Goal: Task Accomplishment & Management: Manage account settings

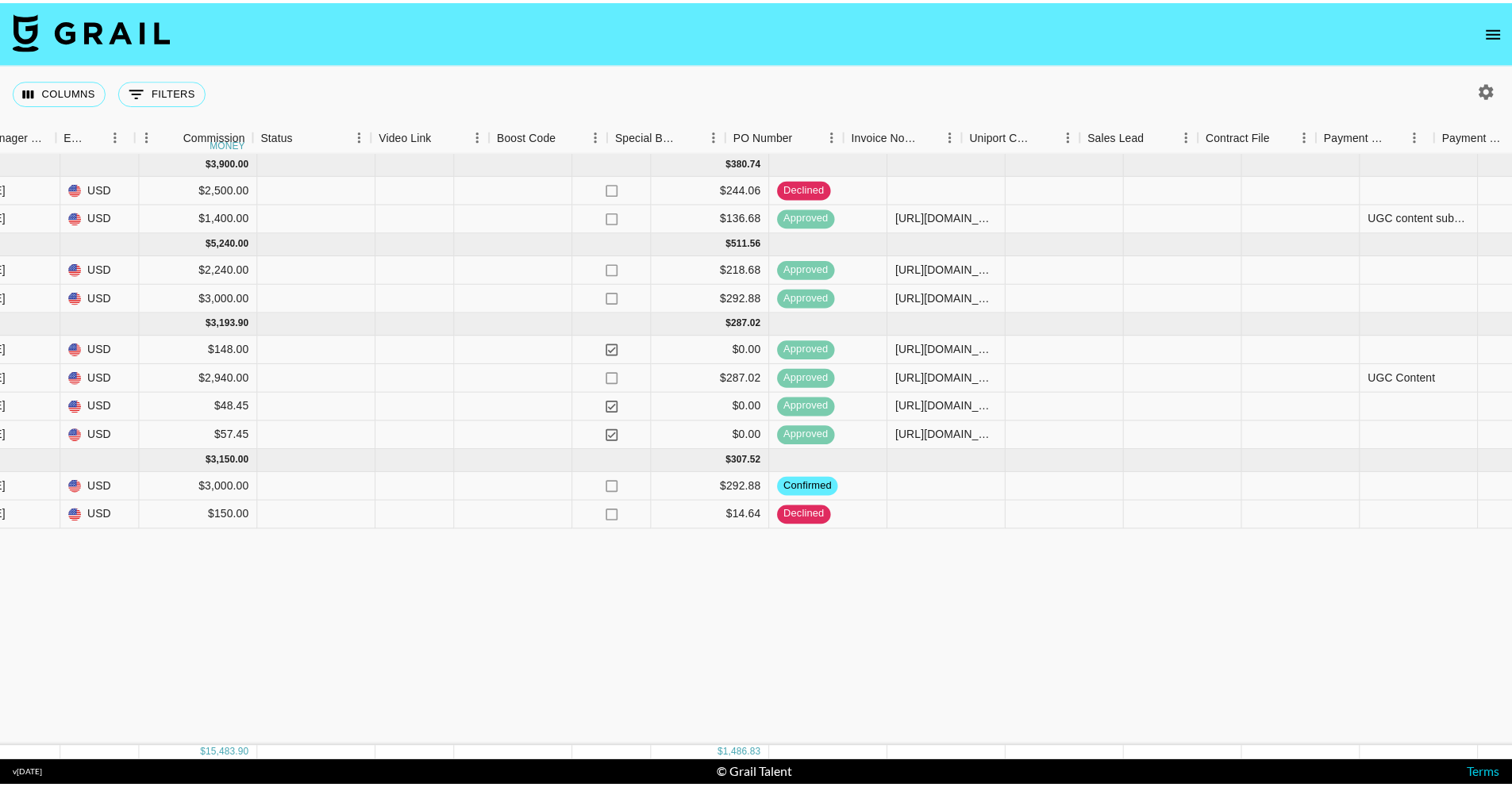
scroll to position [0, 2084]
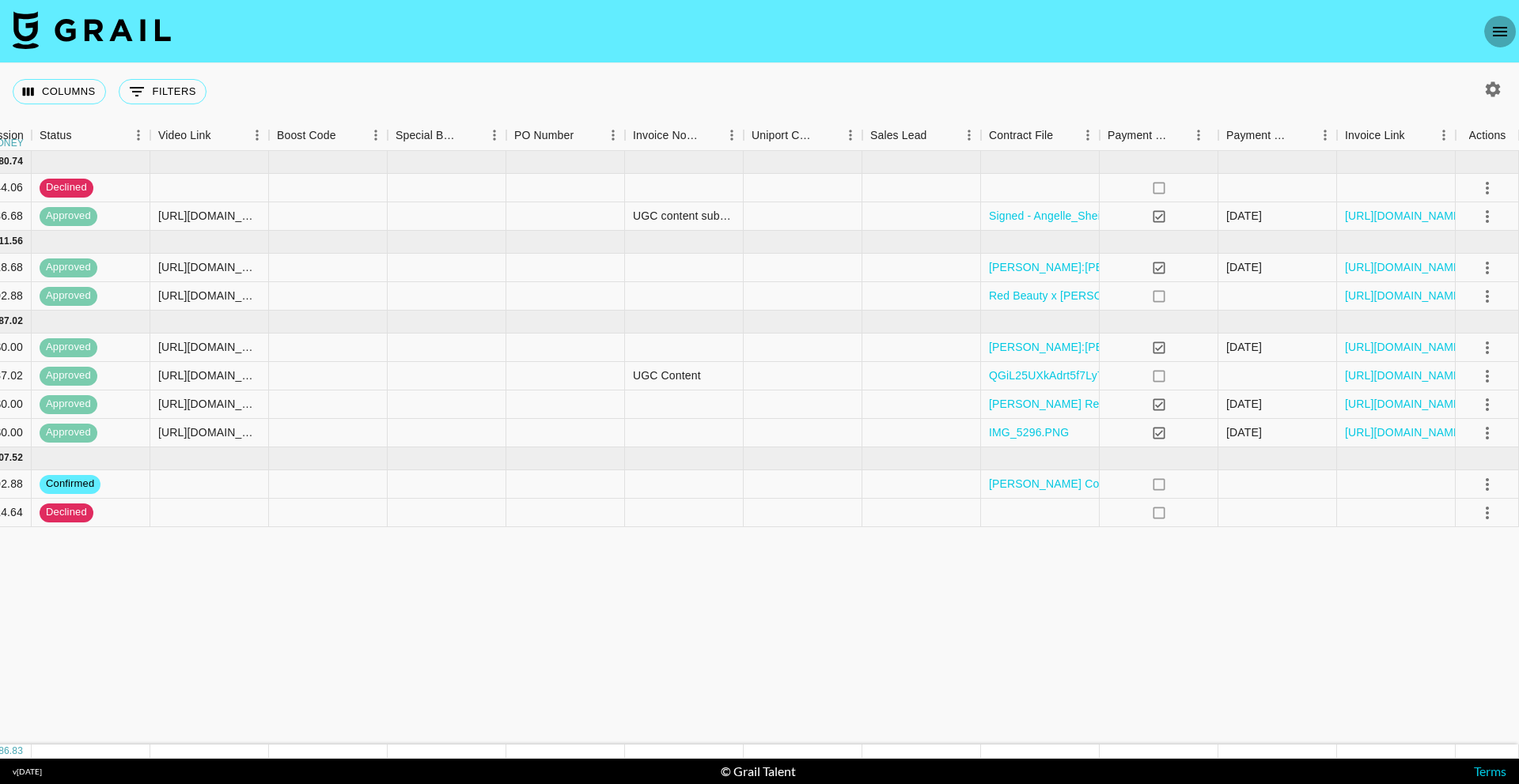
click at [1487, 35] on button "open drawer" at bounding box center [1499, 31] width 32 height 32
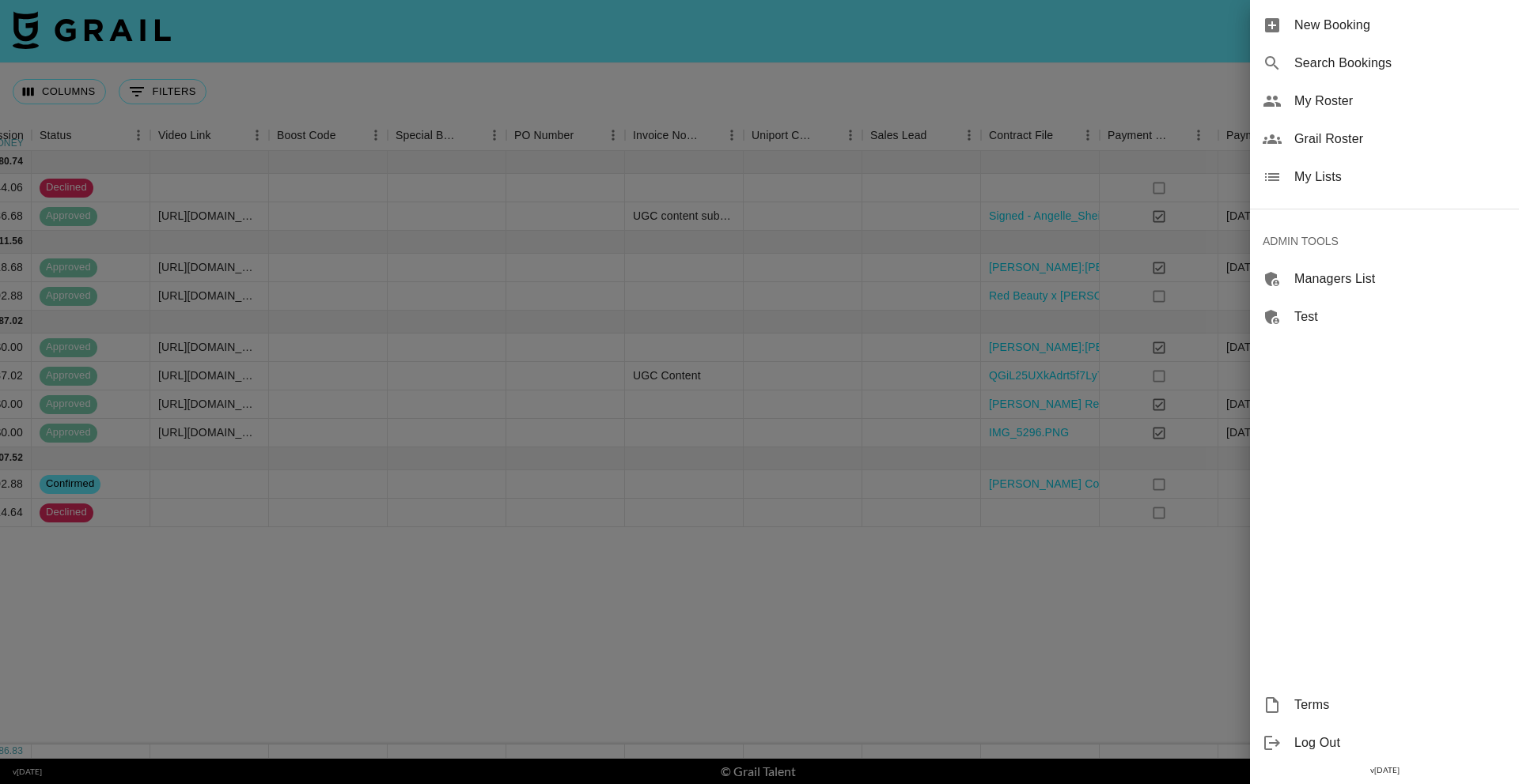
click at [1334, 186] on div "My Lists" at bounding box center [1384, 177] width 269 height 38
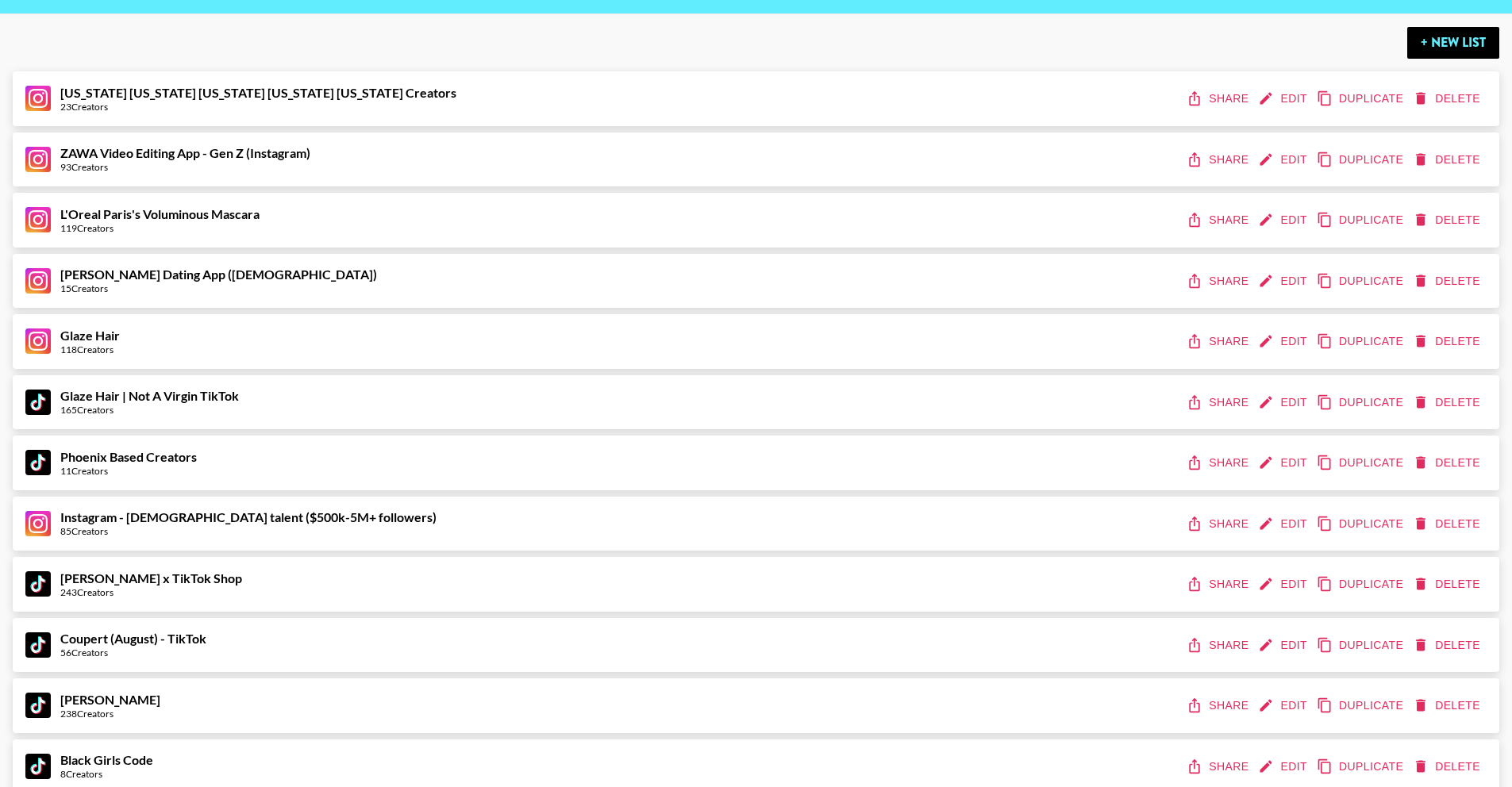
scroll to position [51, 0]
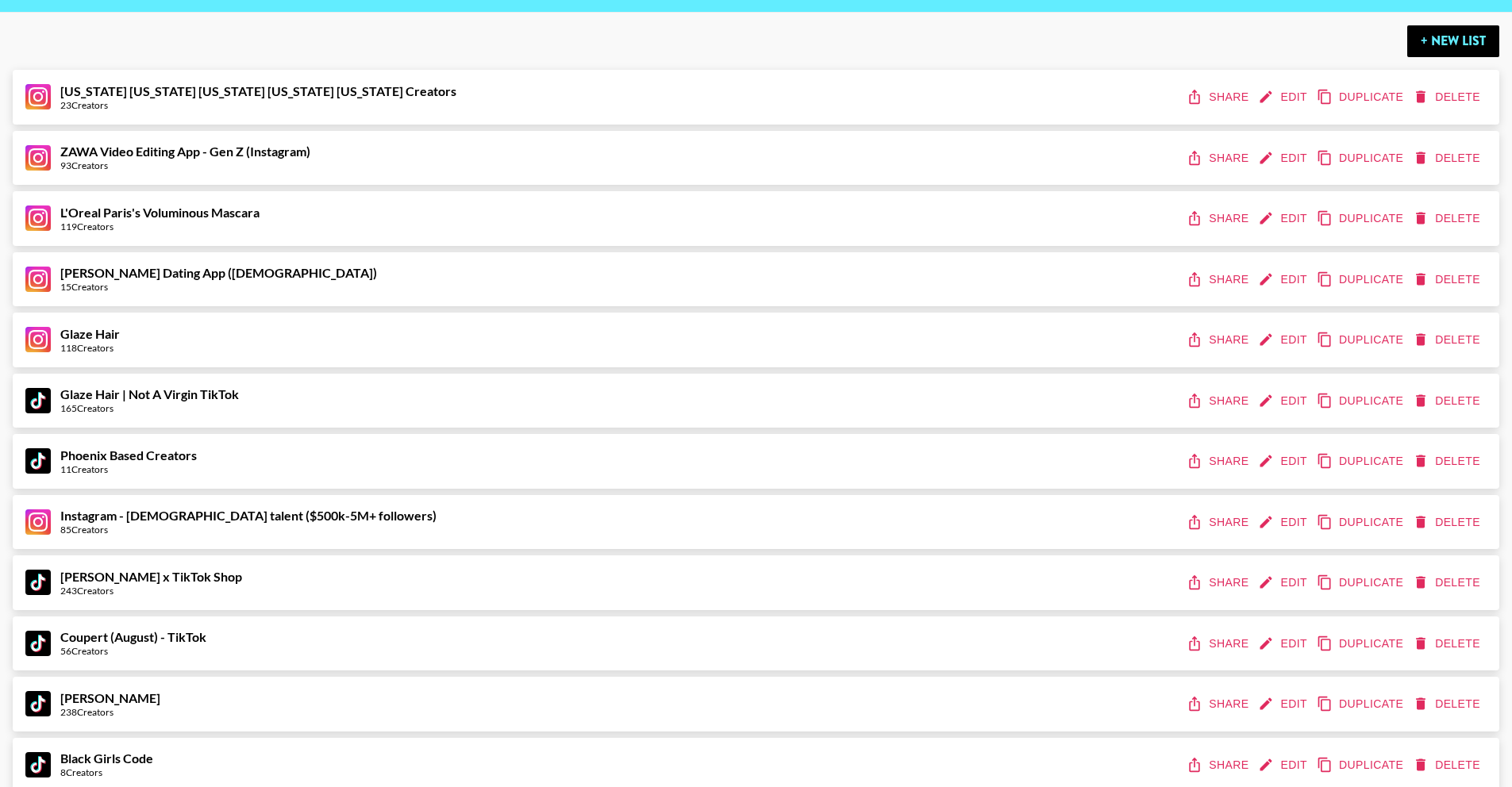
click at [1221, 460] on button "Share" at bounding box center [1218, 462] width 71 height 30
click at [1280, 462] on button "Edit" at bounding box center [1285, 462] width 59 height 30
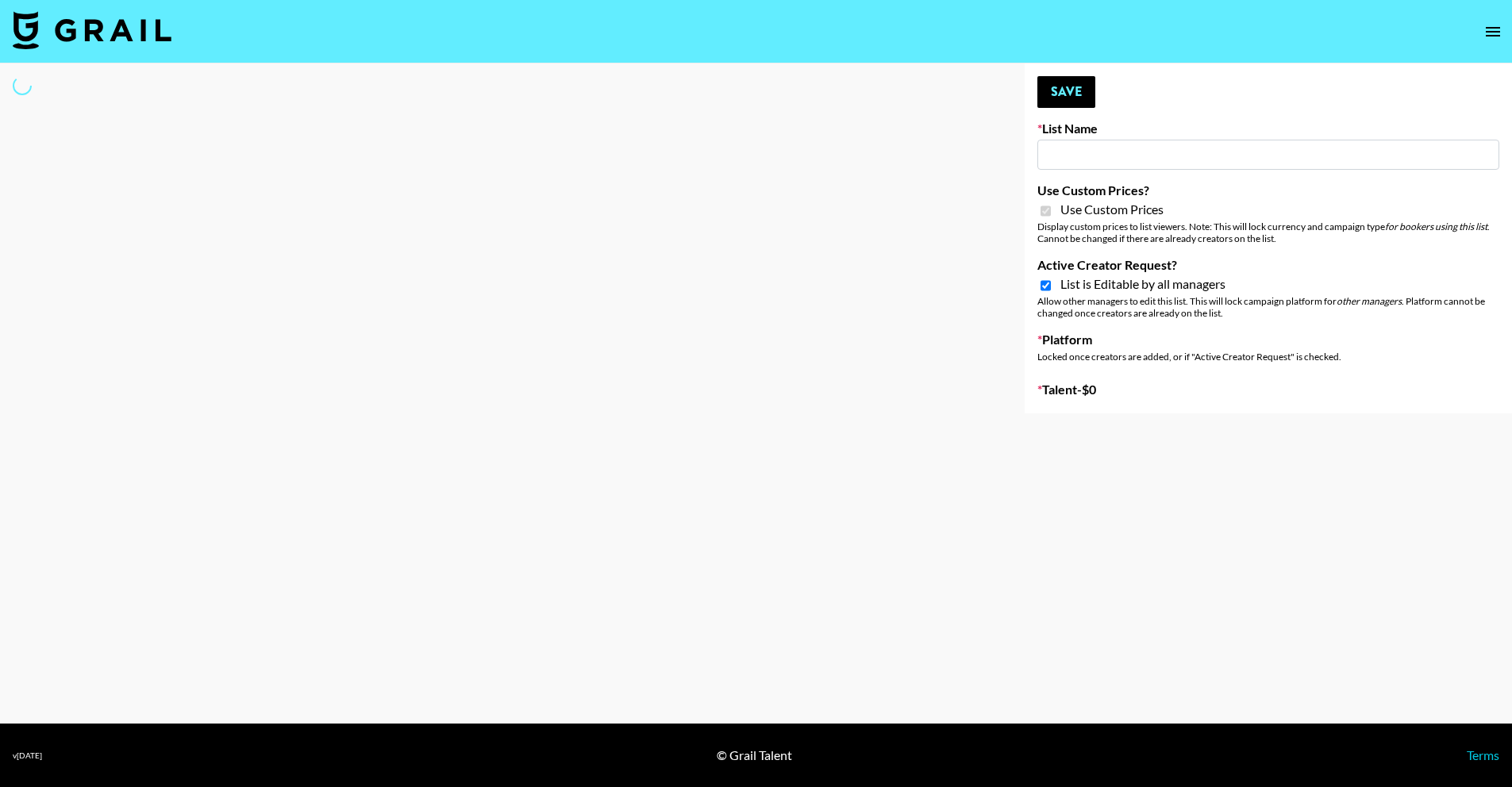
type input "Phoenix Based Creators"
checkbox input "true"
select select "Brand"
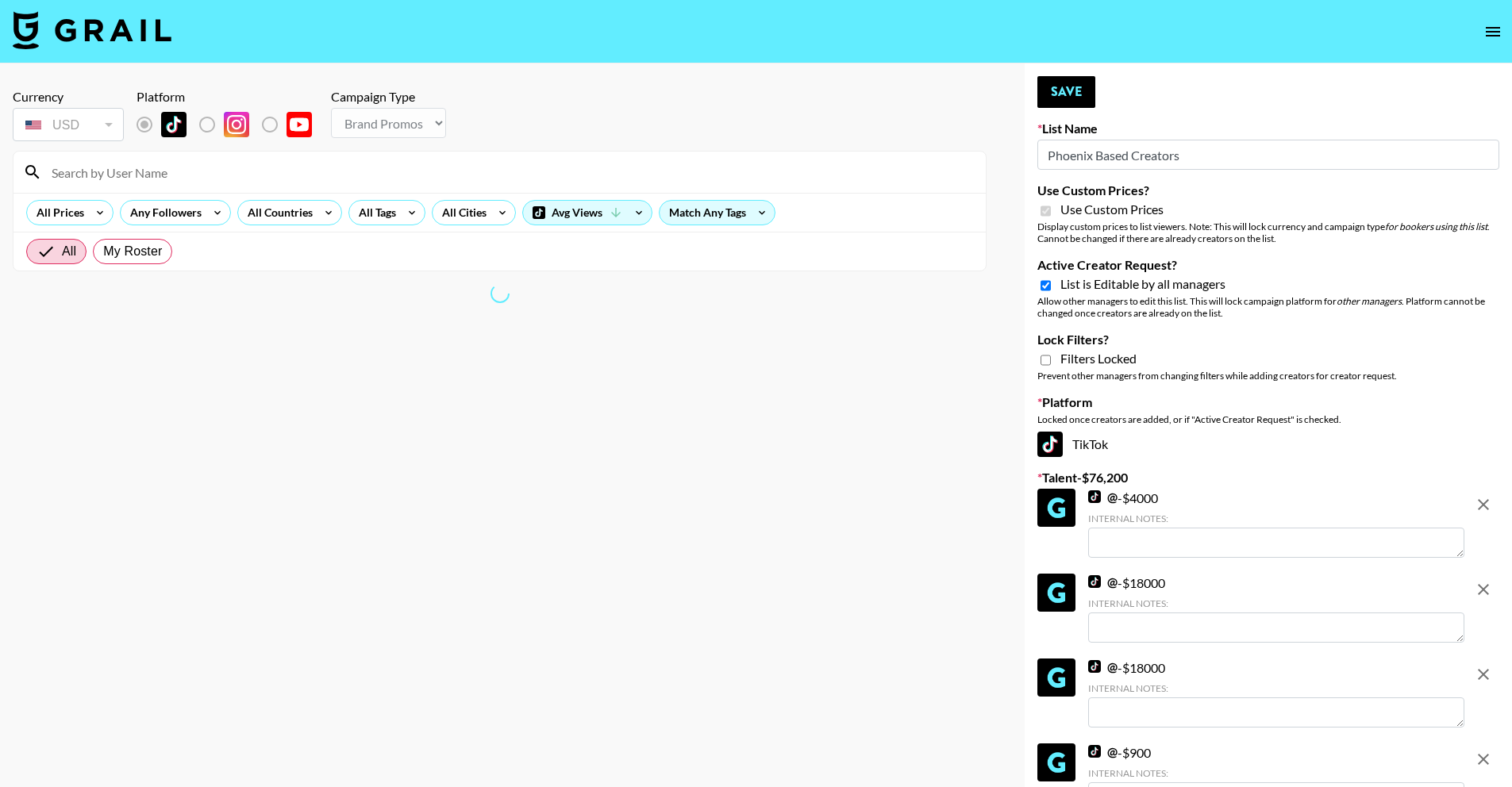
click at [1129, 286] on span "List is Editable by all managers" at bounding box center [1142, 284] width 165 height 16
click at [1051, 286] on input "Active Creator Request?" at bounding box center [1045, 285] width 11 height 14
checkbox input "false"
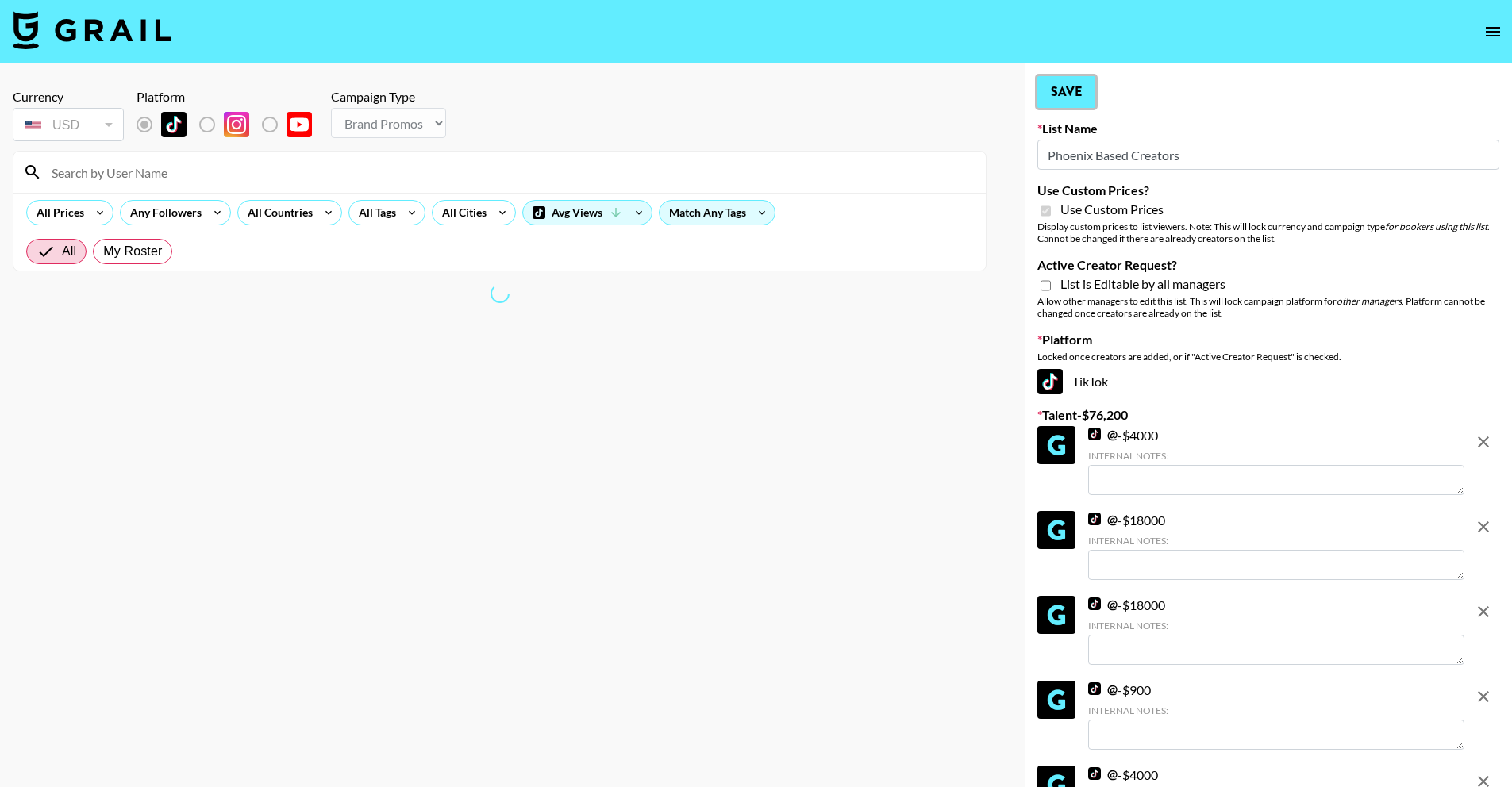
click at [1072, 102] on button "Save" at bounding box center [1066, 92] width 58 height 32
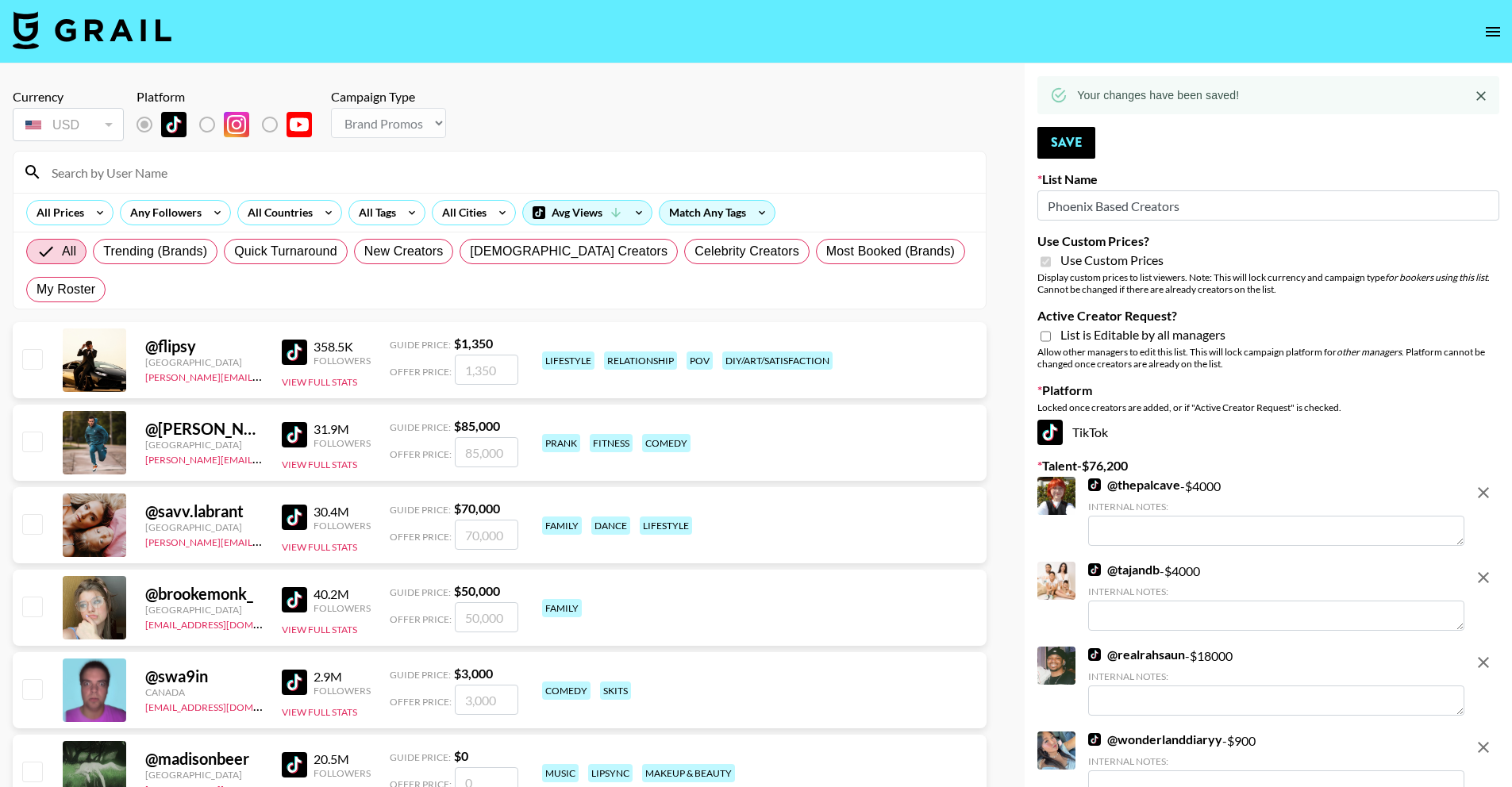
click at [1497, 29] on icon "open drawer" at bounding box center [1492, 31] width 19 height 19
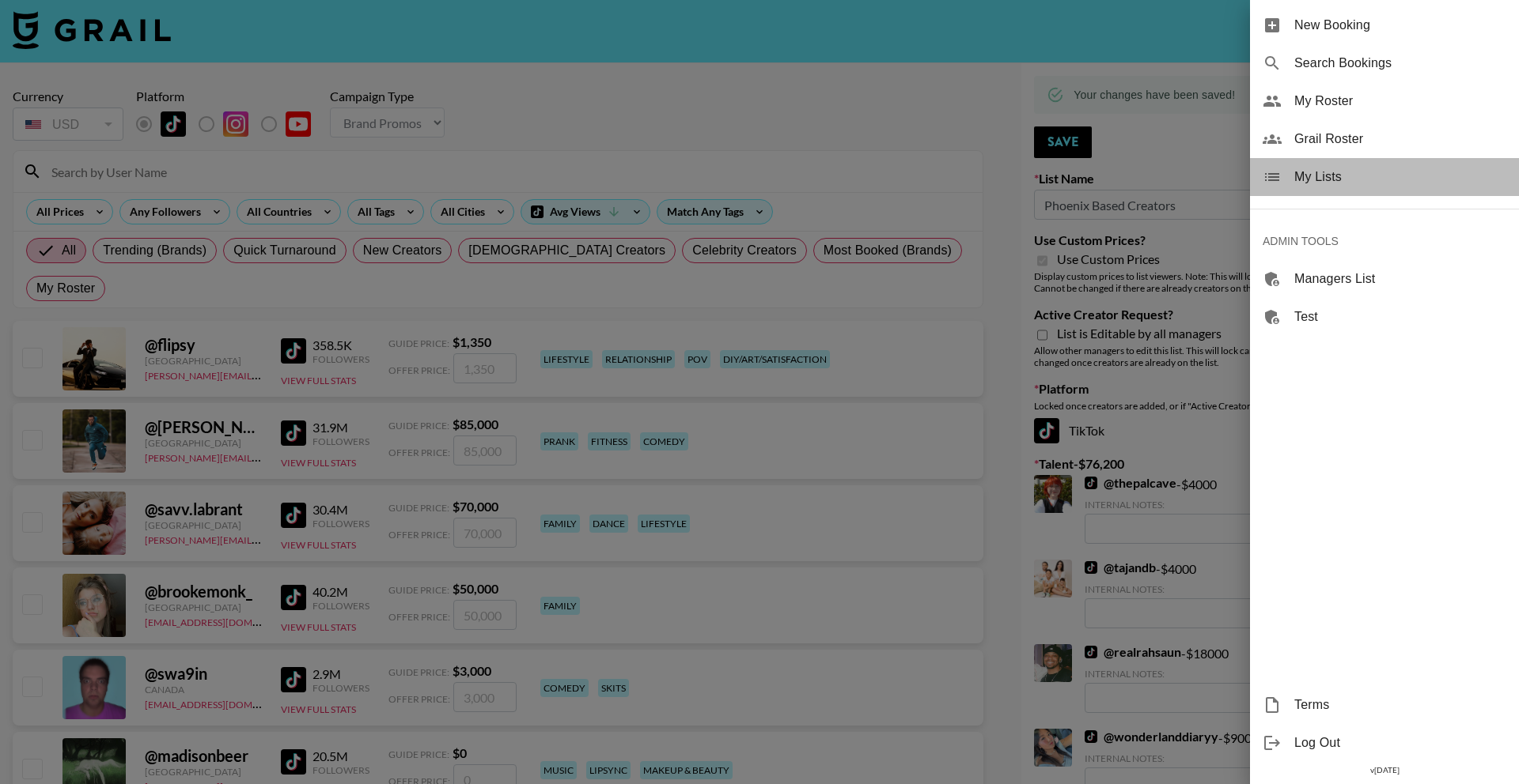
click at [1409, 179] on span "My Lists" at bounding box center [1400, 176] width 212 height 19
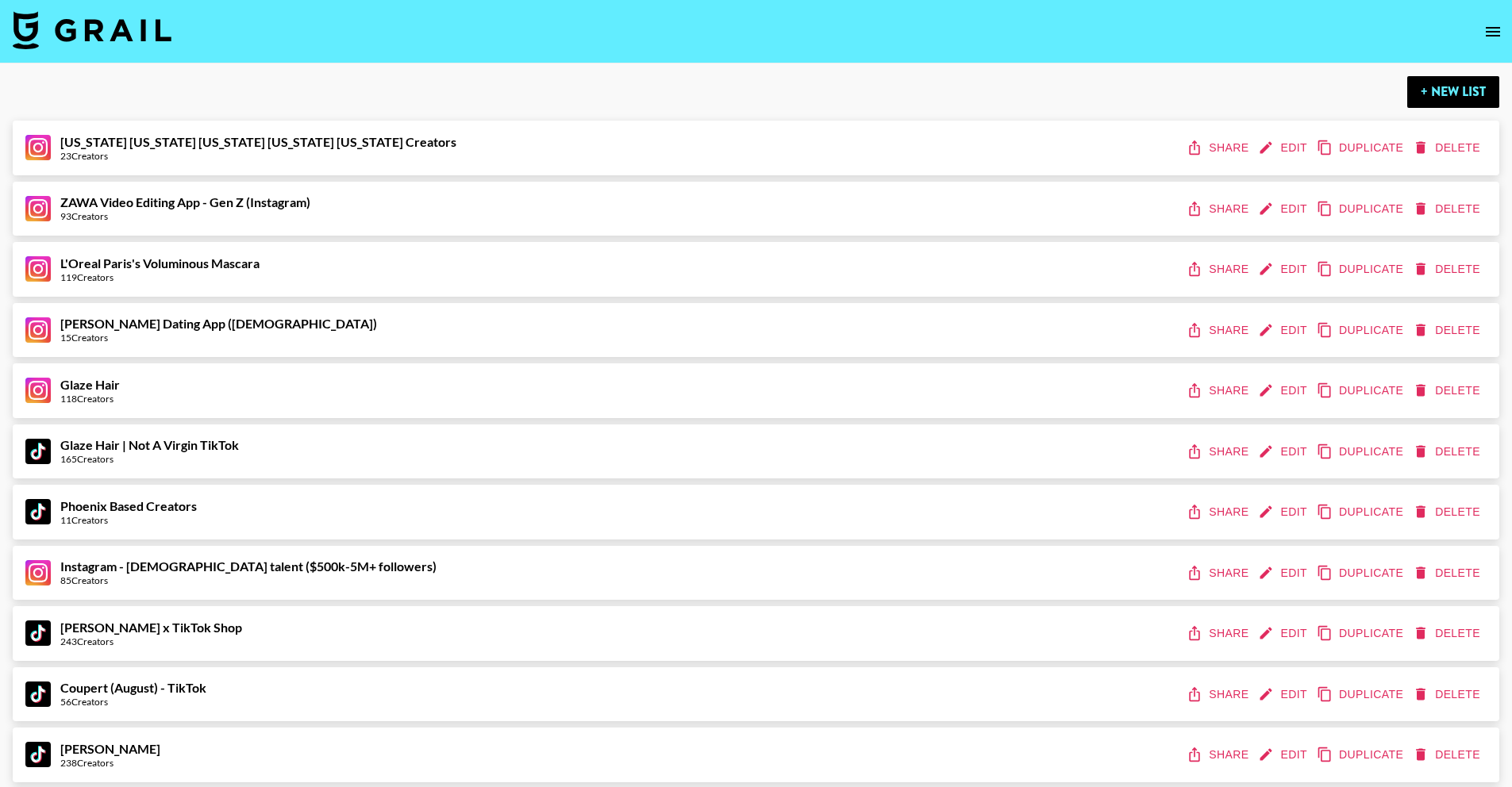
scroll to position [557, 0]
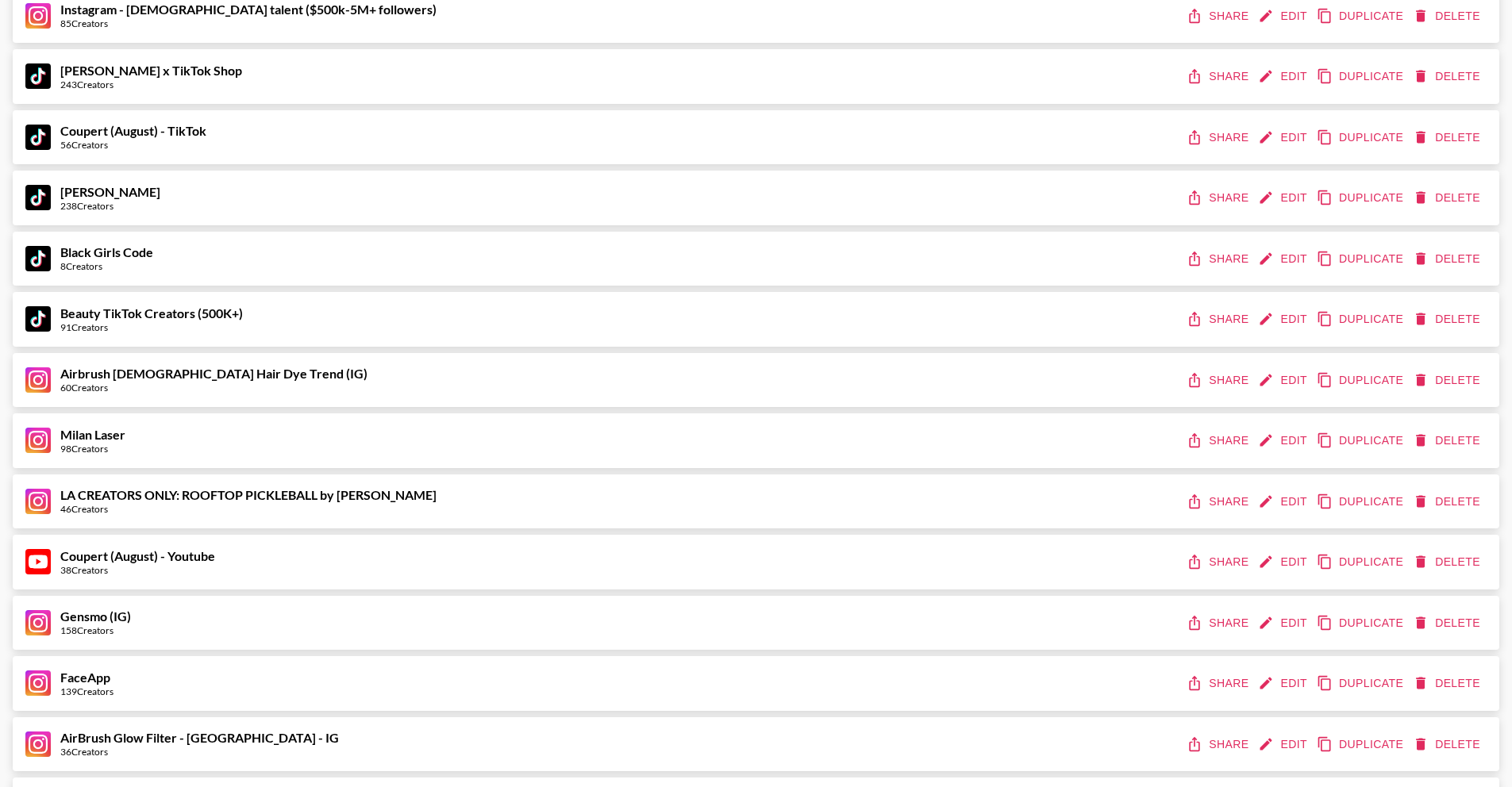
click at [1291, 445] on button "Edit" at bounding box center [1285, 441] width 59 height 30
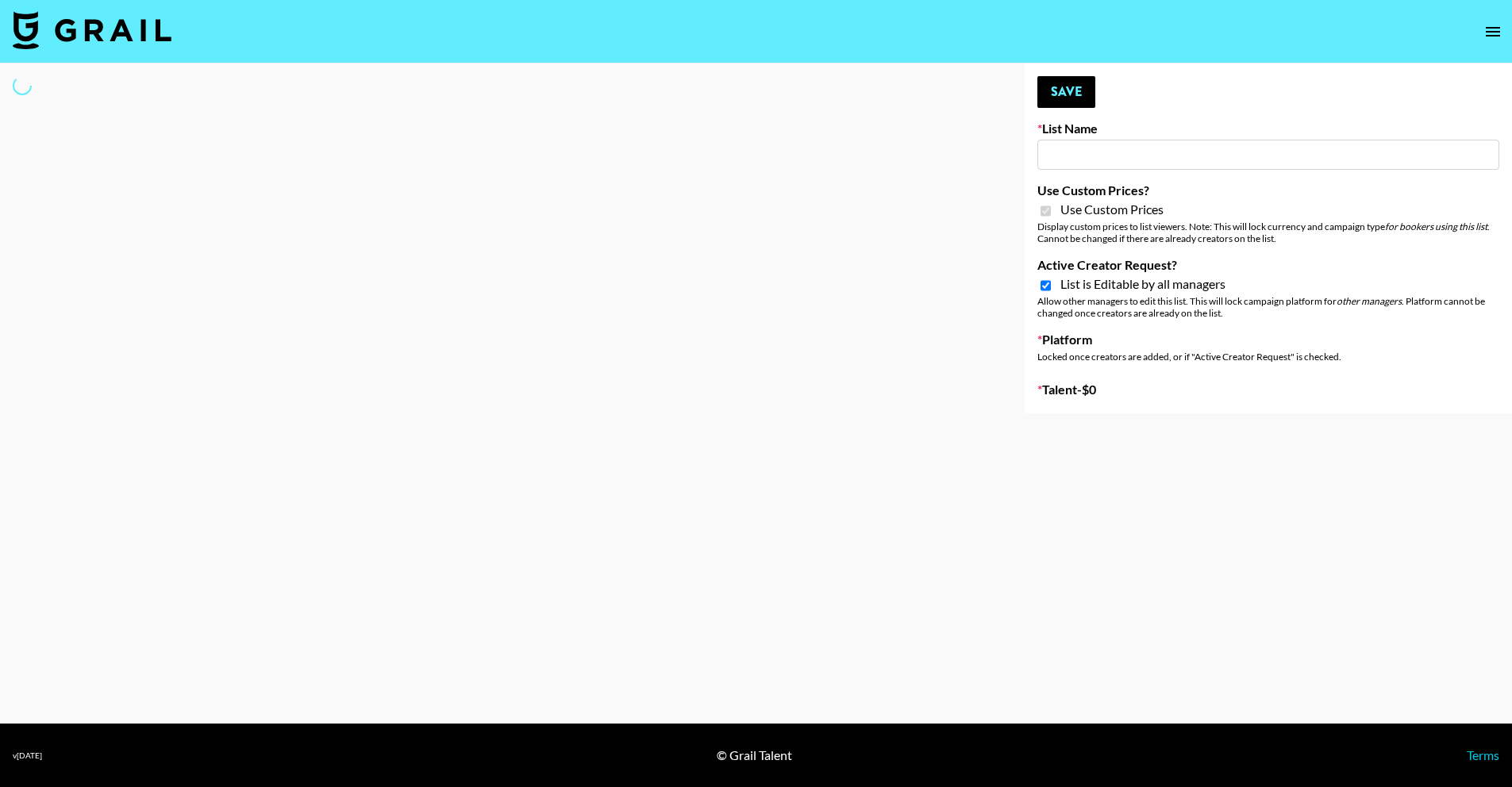
type input "Milan Laser"
checkbox input "true"
select select "Brand"
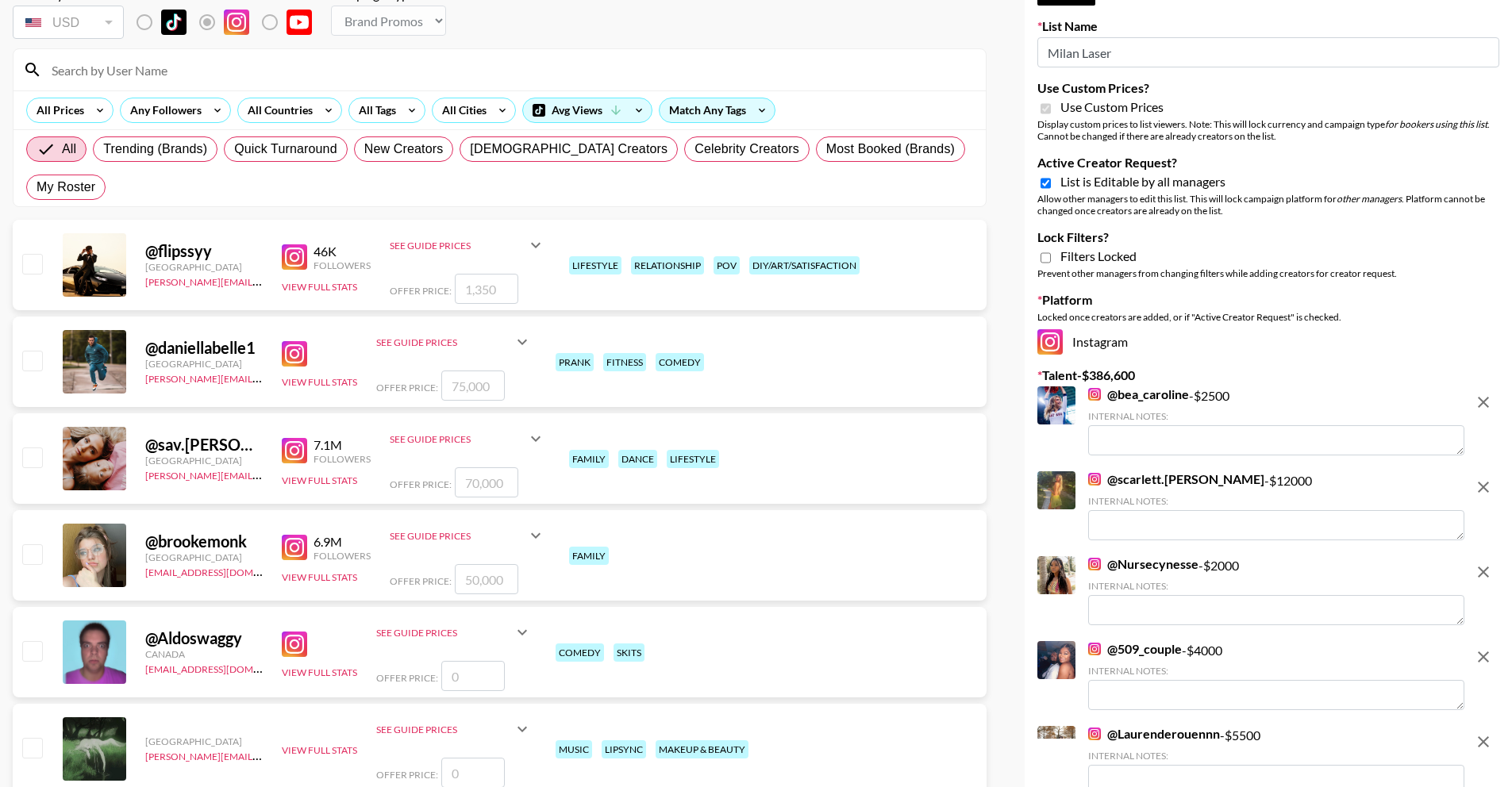
scroll to position [128, 0]
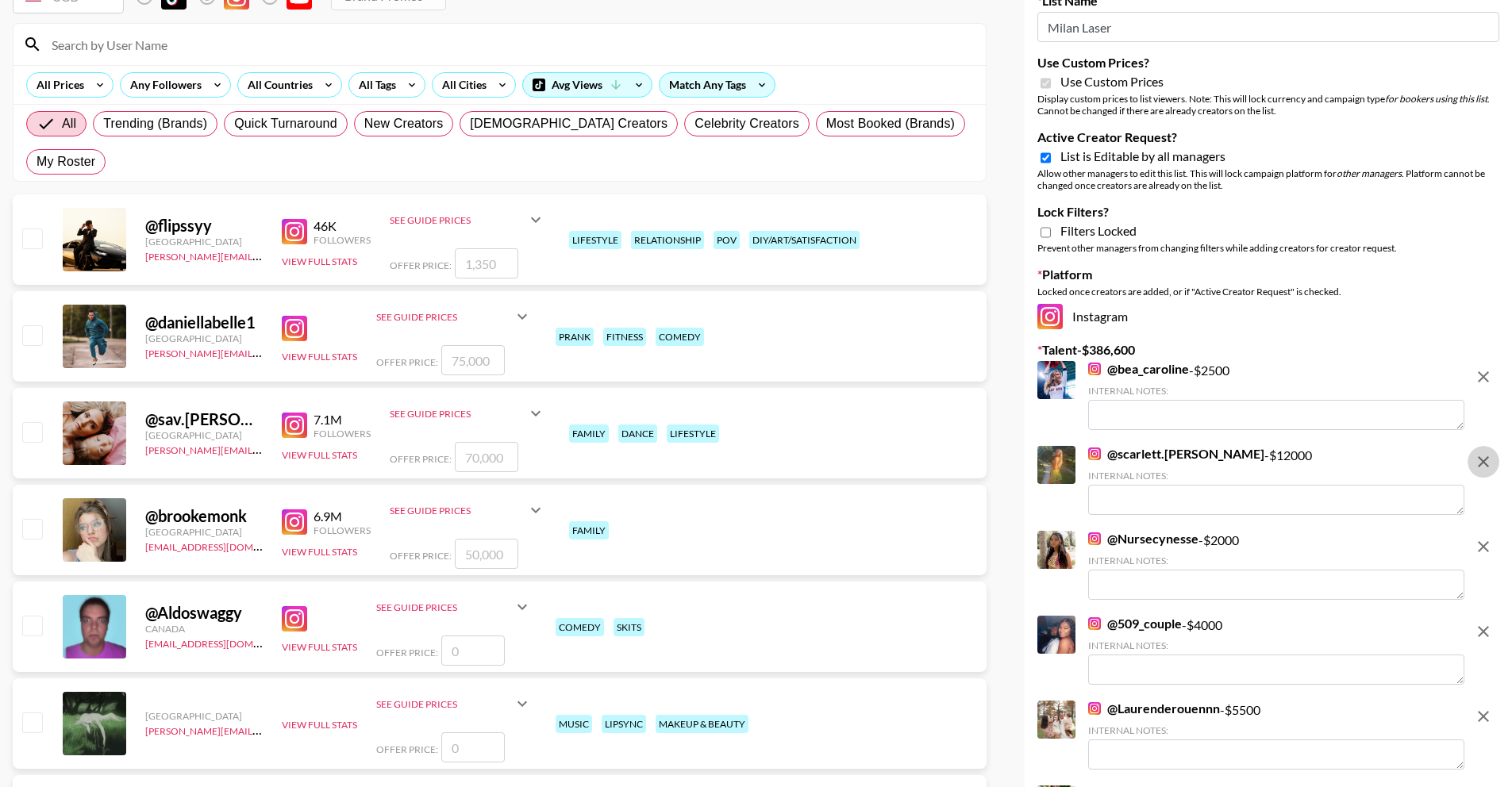
click at [1480, 458] on icon "remove" at bounding box center [1484, 462] width 11 height 11
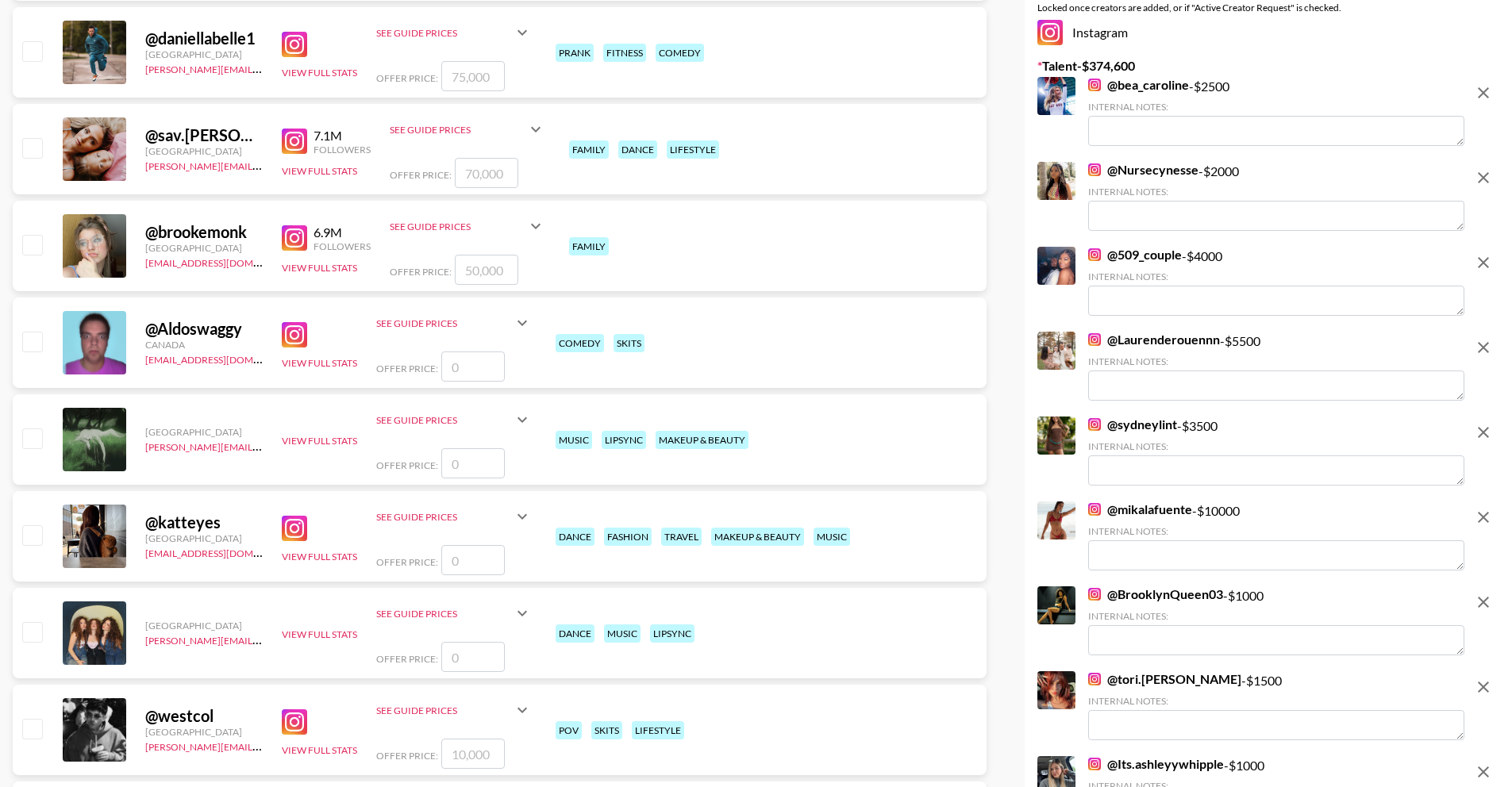
scroll to position [420, 0]
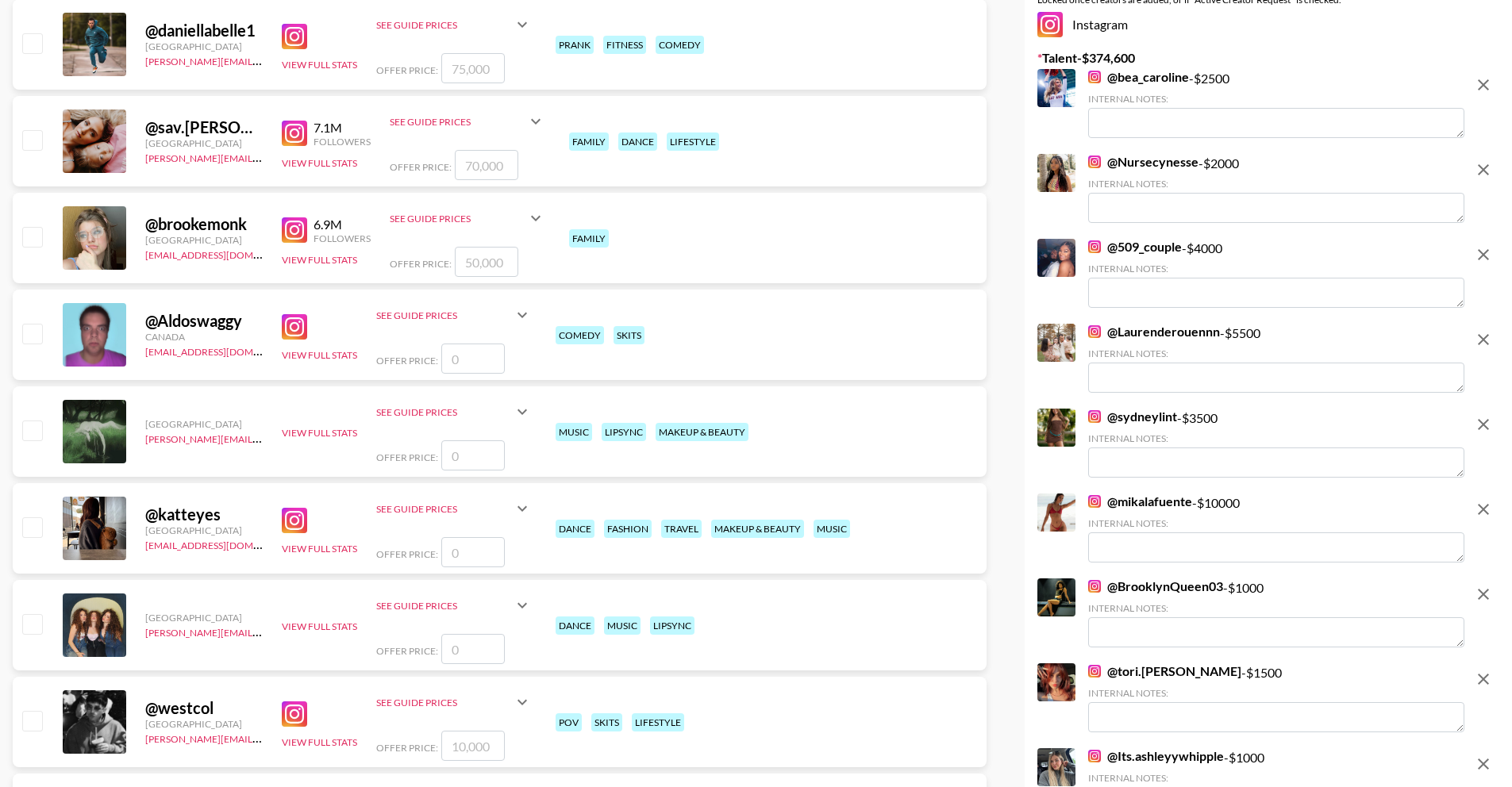
click at [1482, 503] on icon "remove" at bounding box center [1483, 509] width 19 height 19
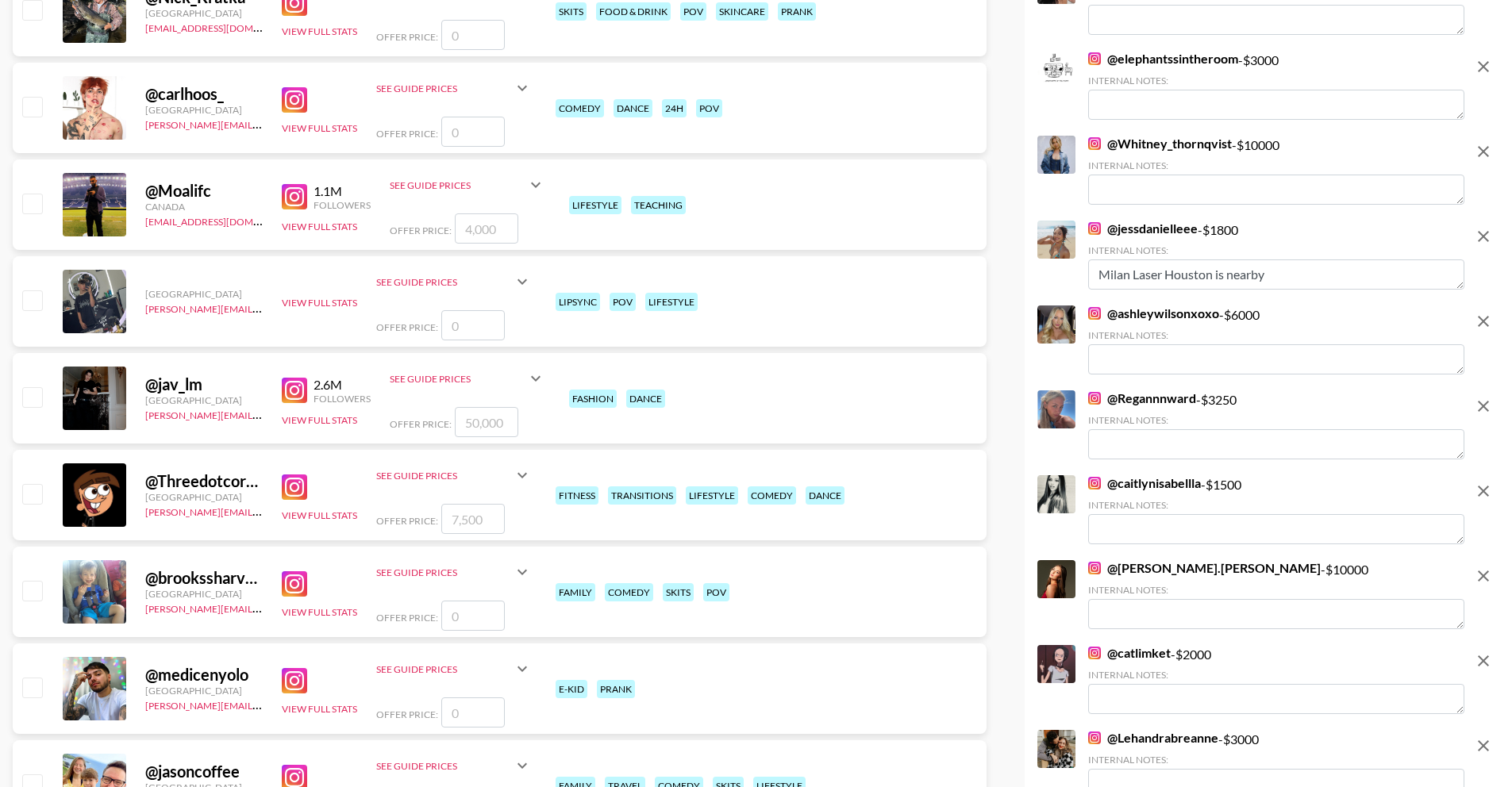
scroll to position [1735, 0]
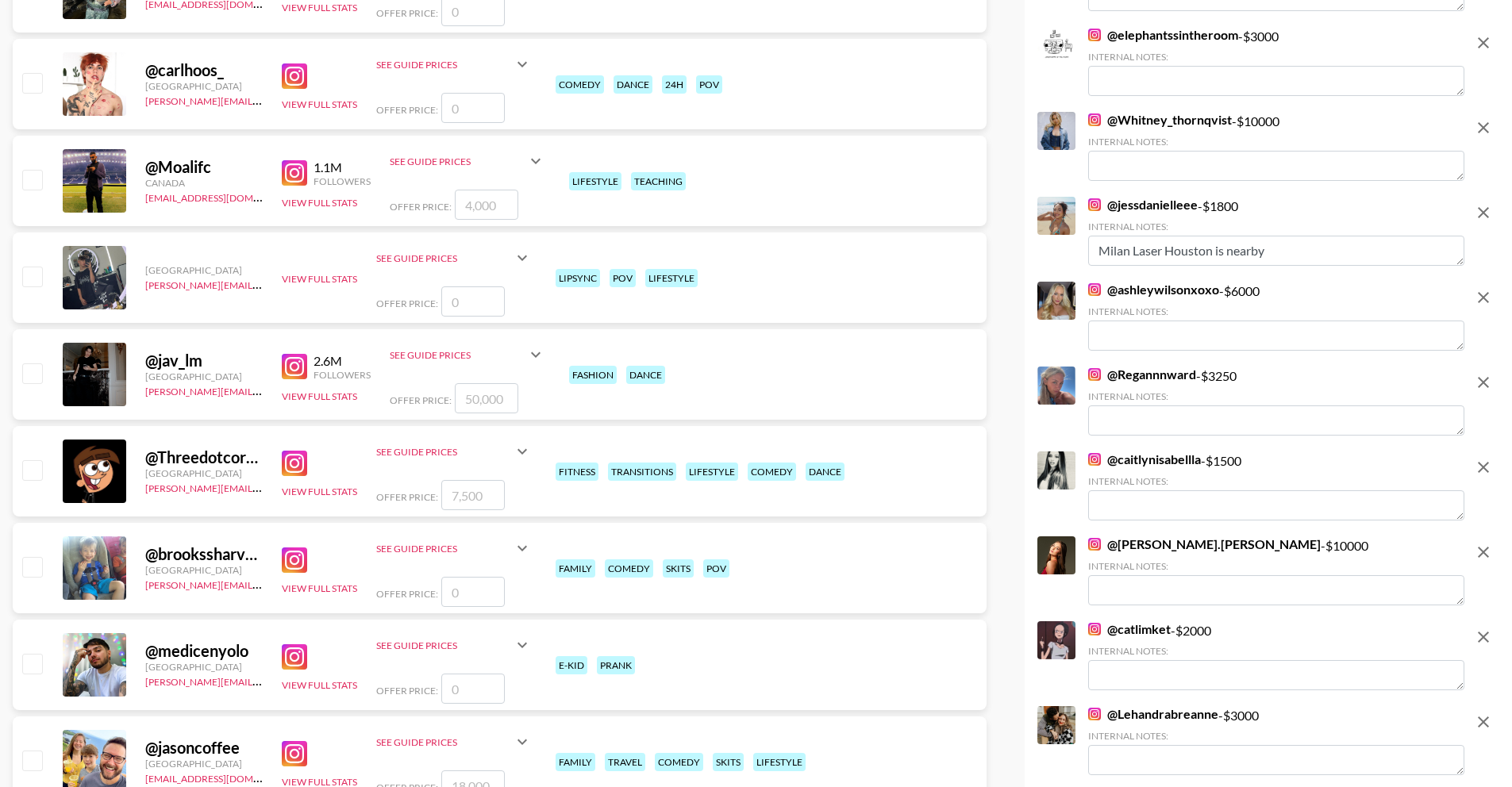
click at [1166, 536] on link "@ [PERSON_NAME].[PERSON_NAME]" at bounding box center [1205, 544] width 233 height 16
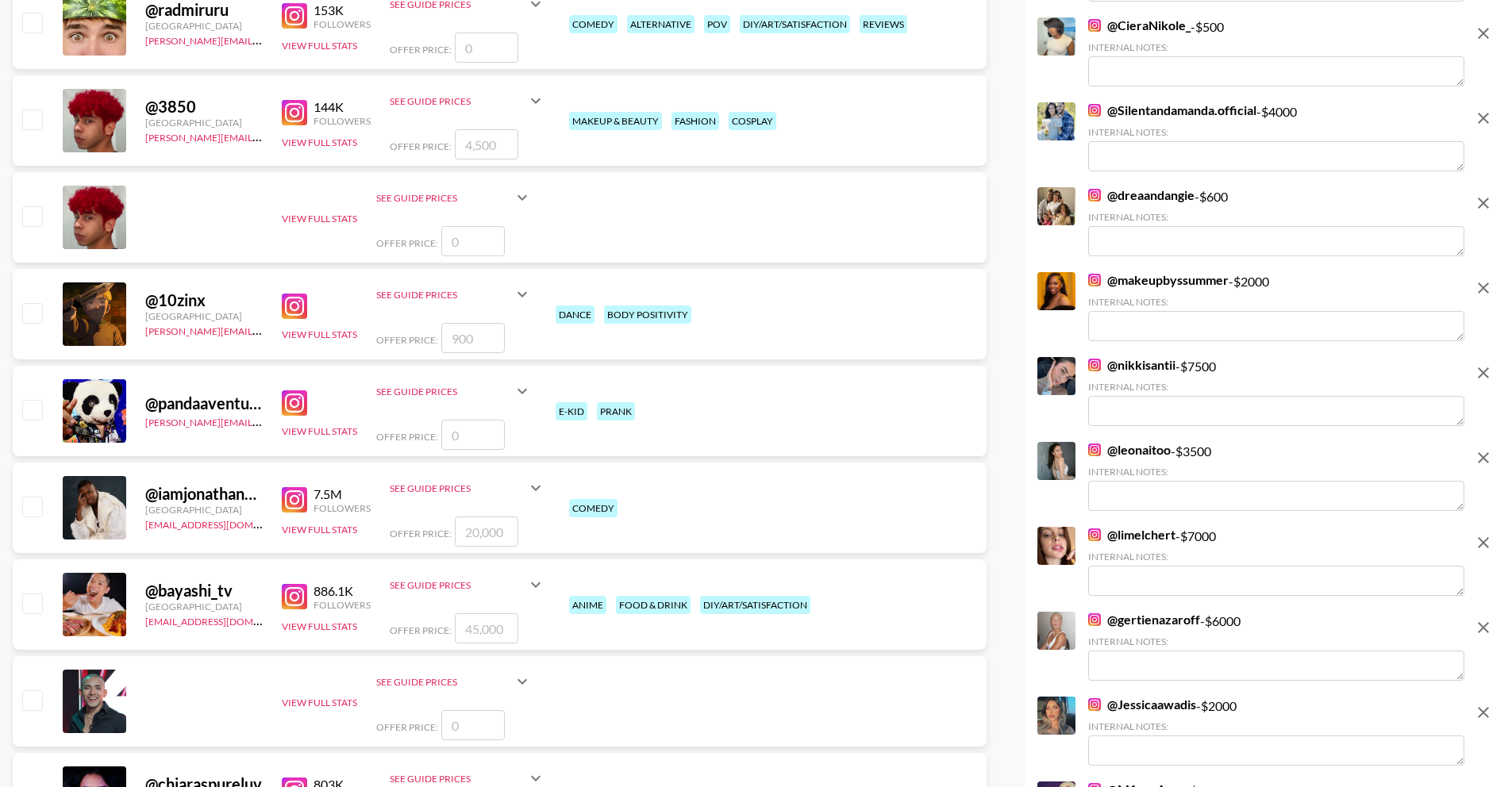
scroll to position [3073, 0]
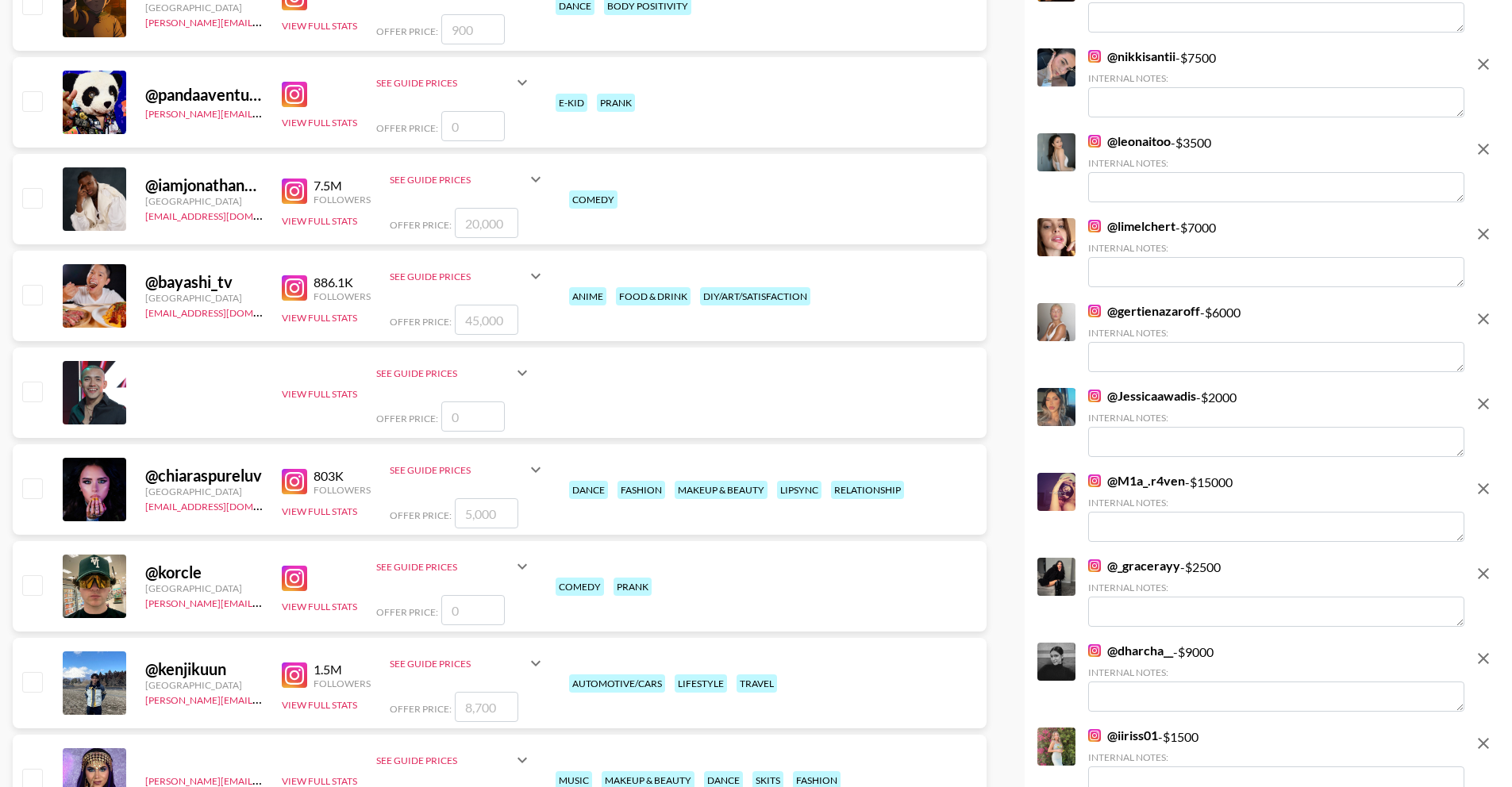
click at [1150, 480] on link "@ M1a_.r4ven" at bounding box center [1136, 480] width 97 height 16
click at [1489, 486] on icon "remove" at bounding box center [1483, 489] width 19 height 19
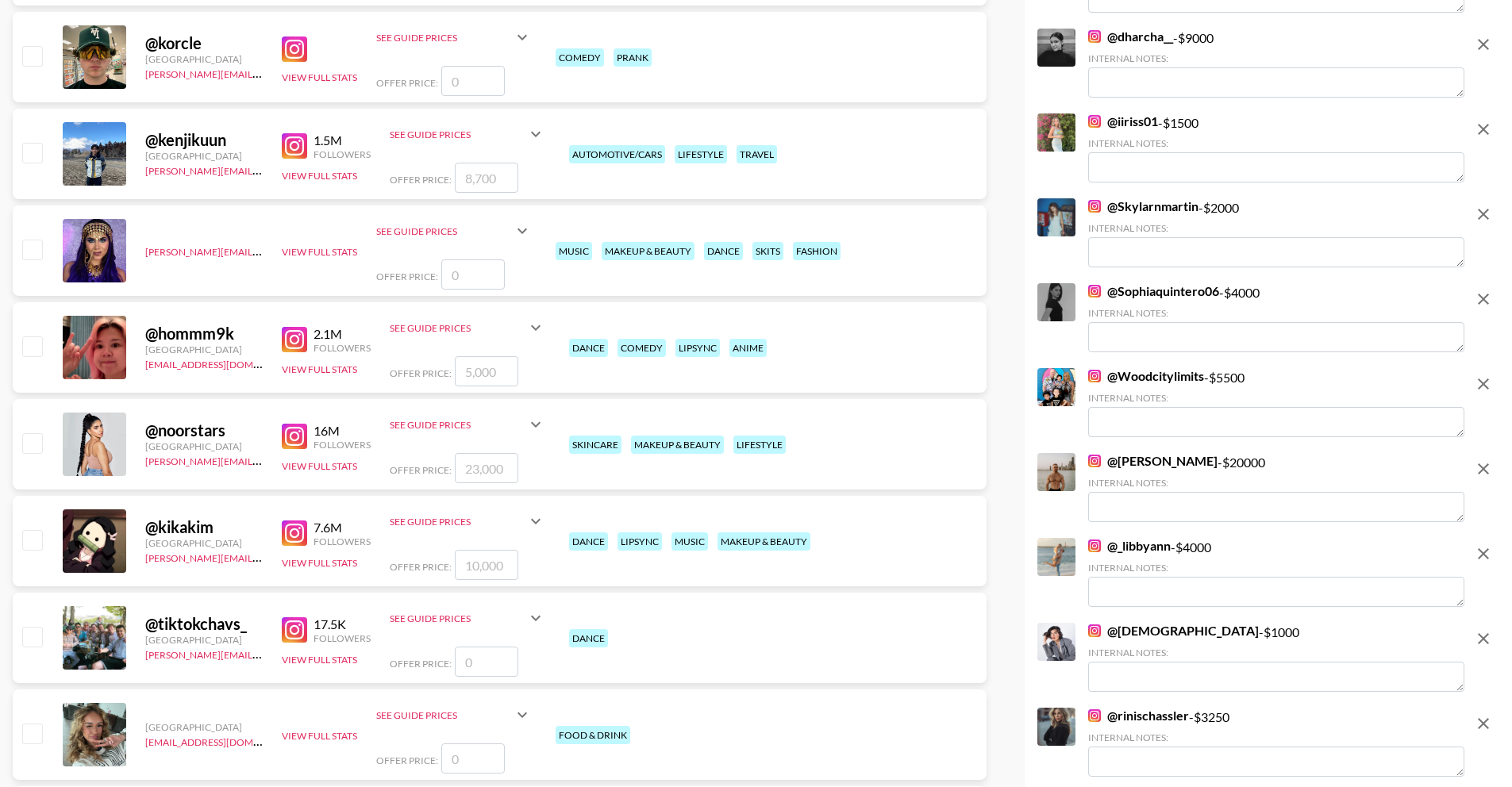
scroll to position [3625, 0]
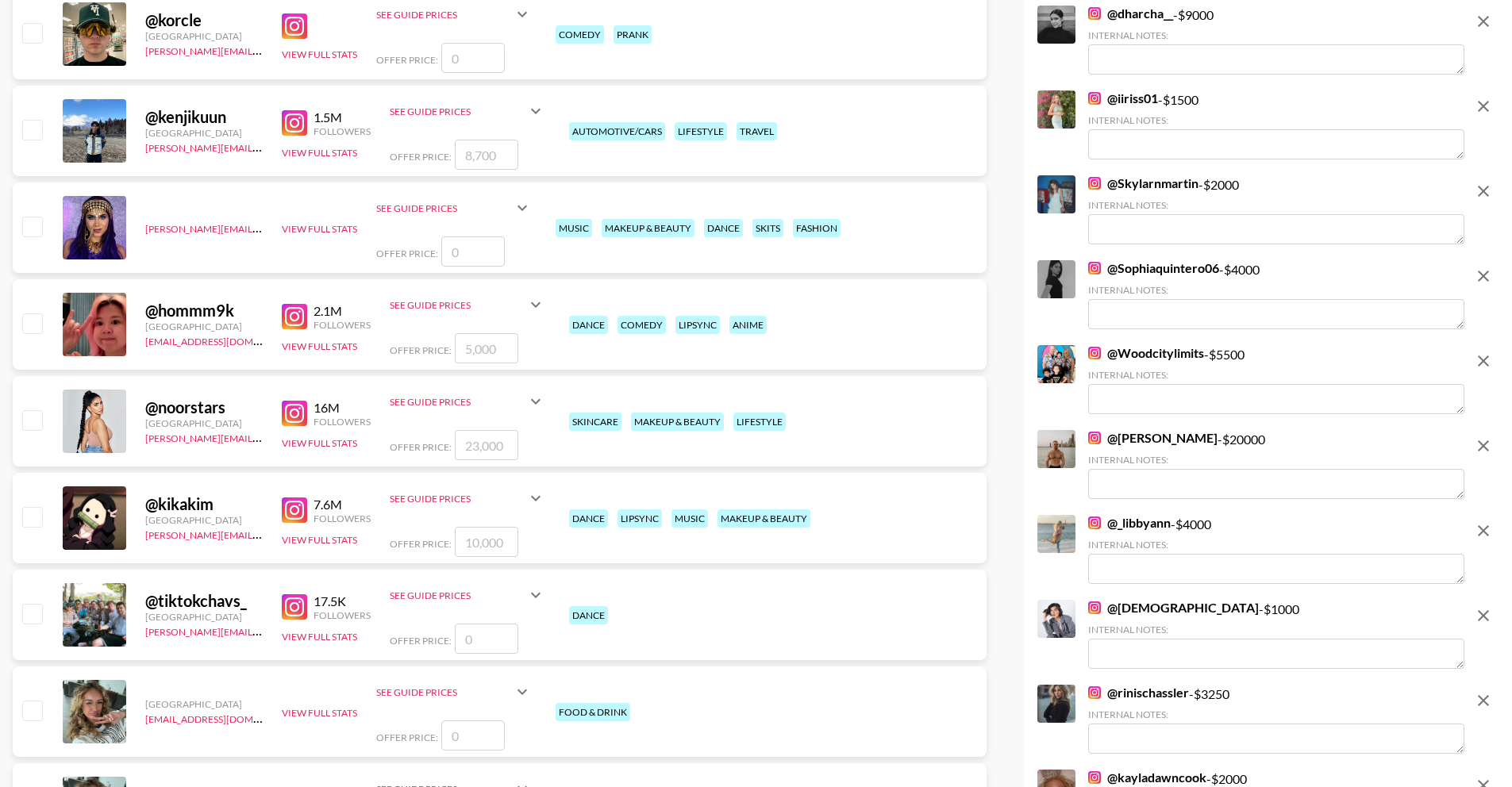
click at [1149, 443] on link "@ [PERSON_NAME]" at bounding box center [1153, 438] width 130 height 16
click at [1485, 439] on icon "remove" at bounding box center [1483, 445] width 19 height 19
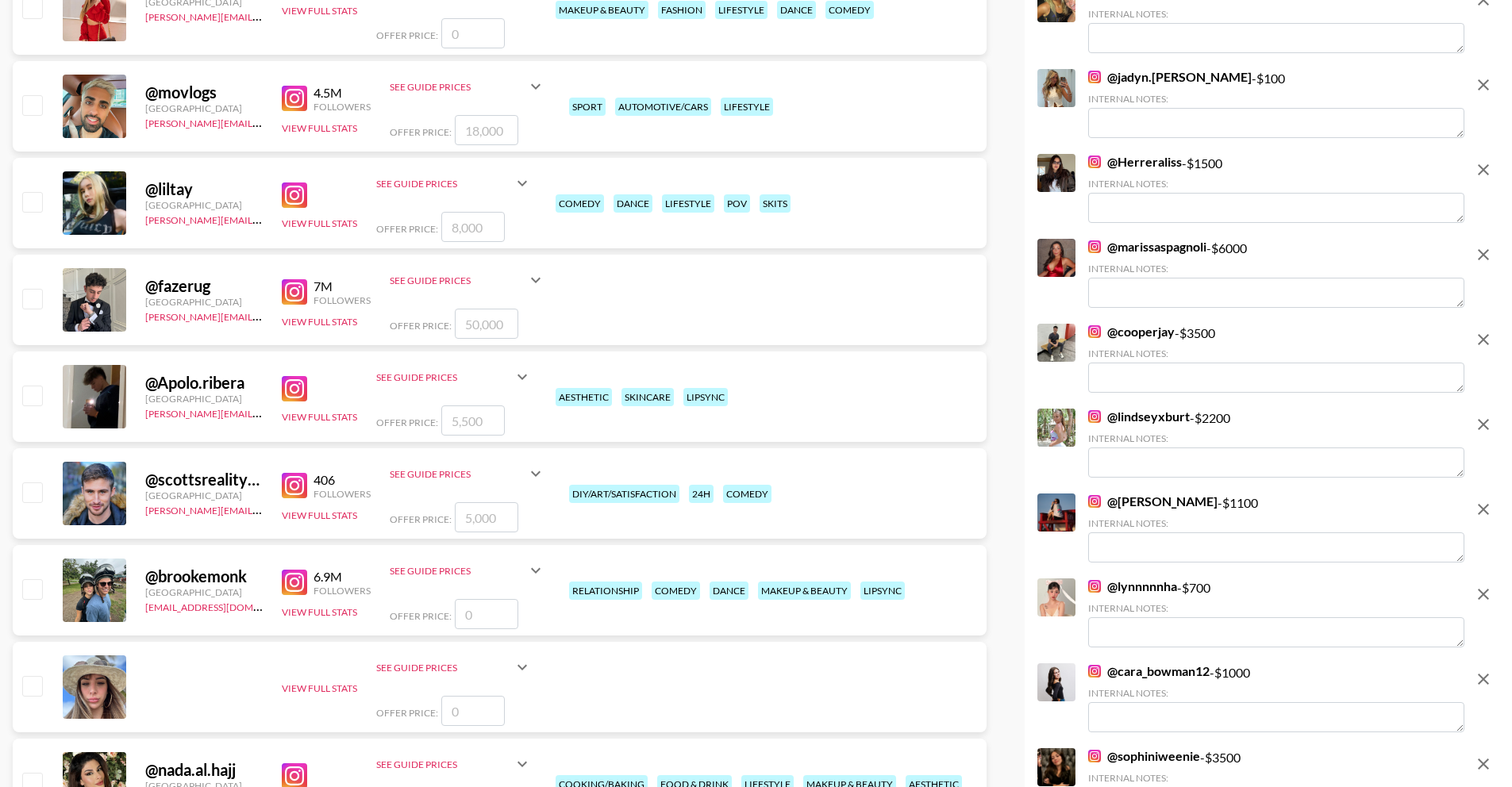
scroll to position [5033, 0]
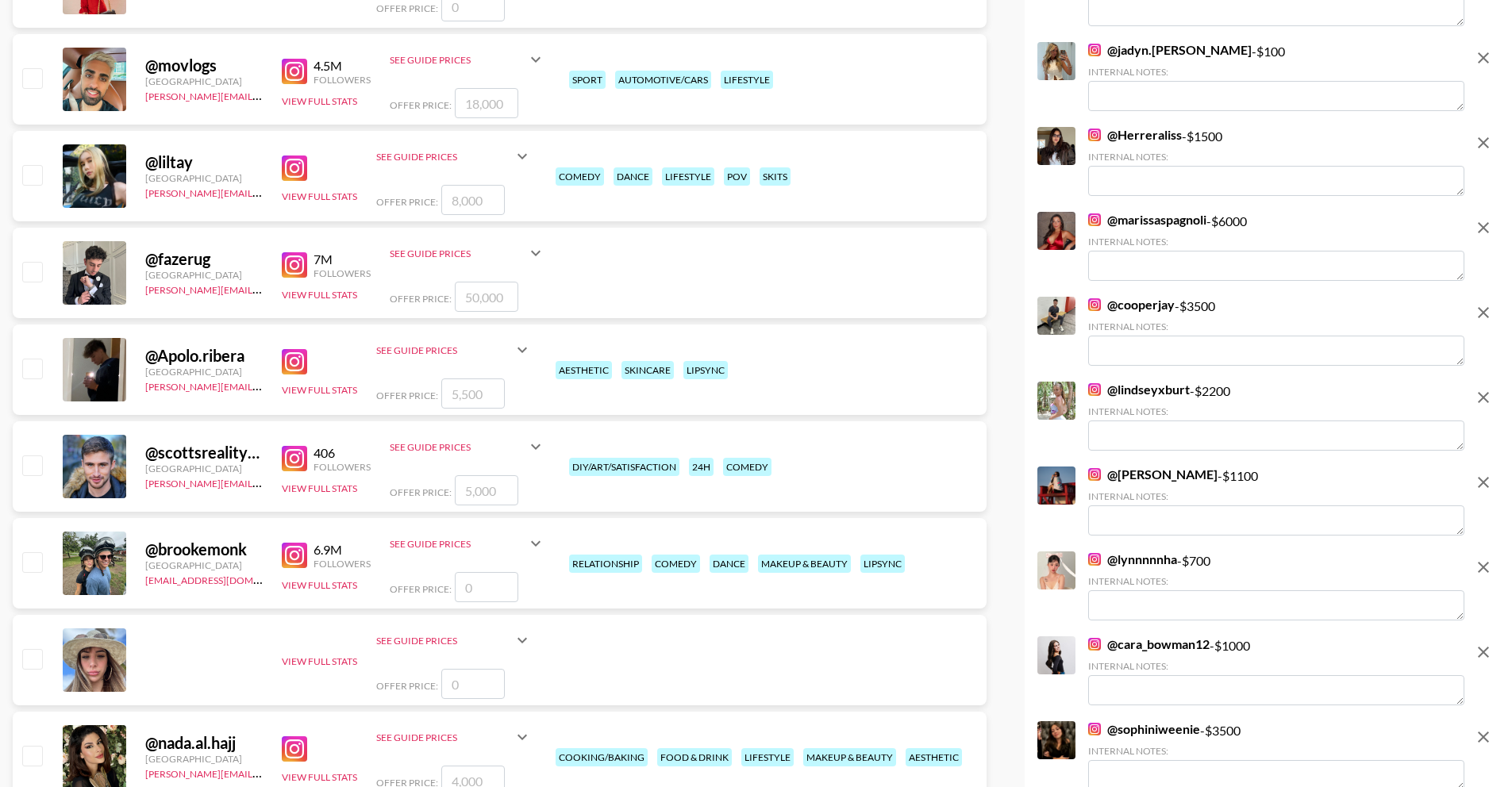
click at [1154, 222] on link "@ marissaspagnoli" at bounding box center [1147, 219] width 118 height 16
click at [1482, 225] on icon "remove" at bounding box center [1483, 227] width 19 height 19
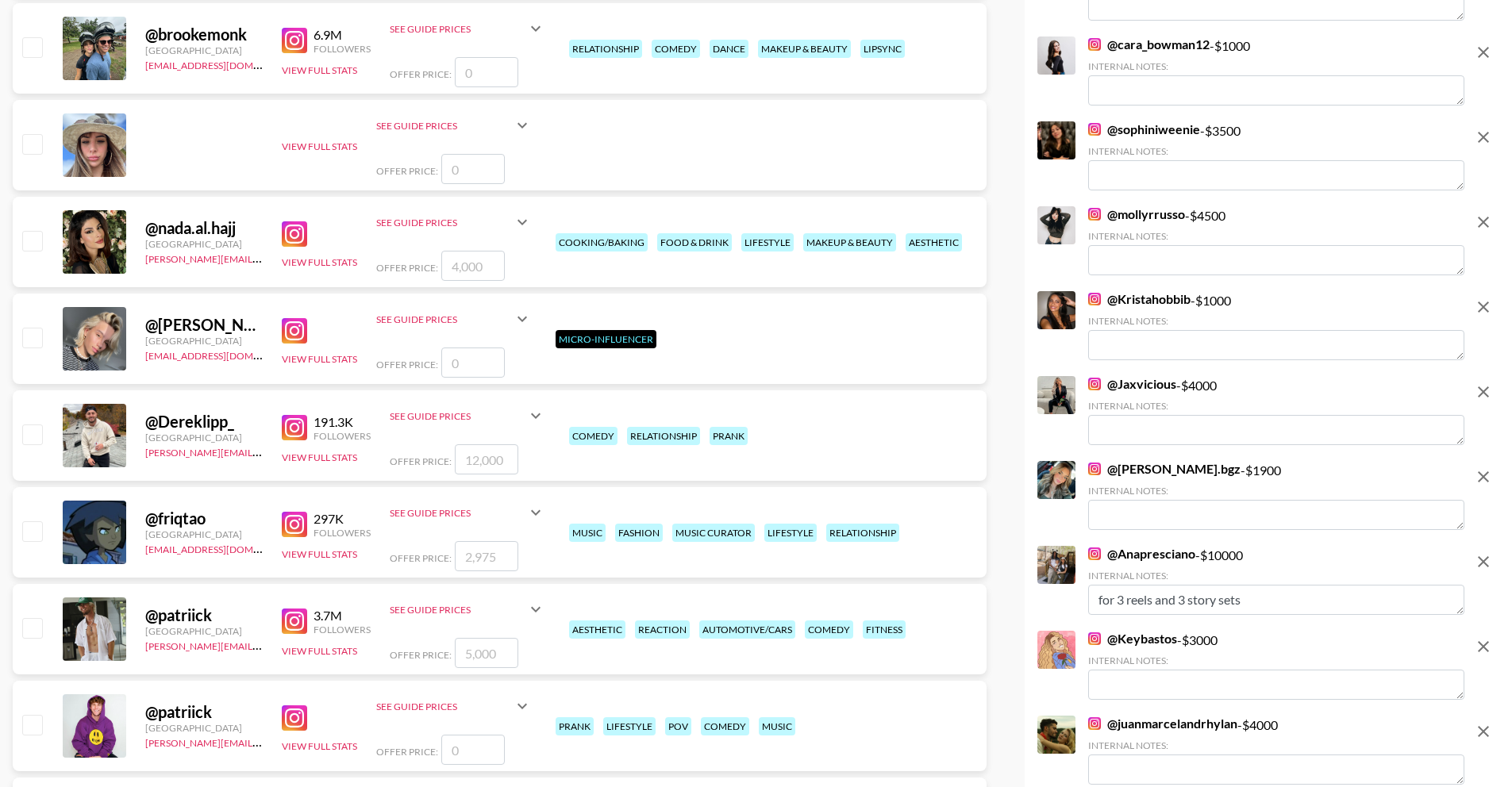
scroll to position [5599, 0]
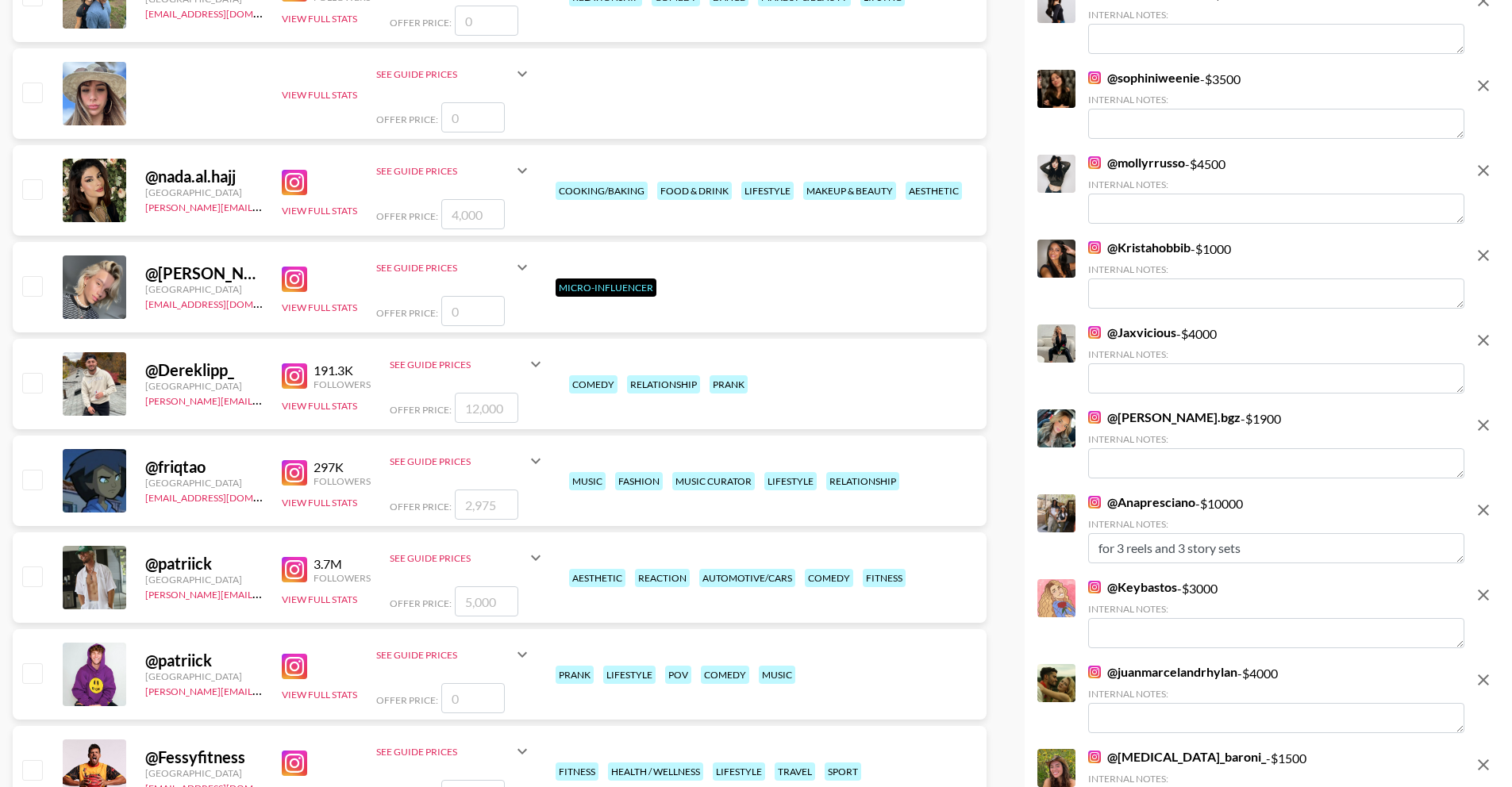
click at [1132, 498] on link "@ Anapresciano" at bounding box center [1141, 502] width 107 height 16
click at [1488, 514] on icon "remove" at bounding box center [1483, 510] width 19 height 19
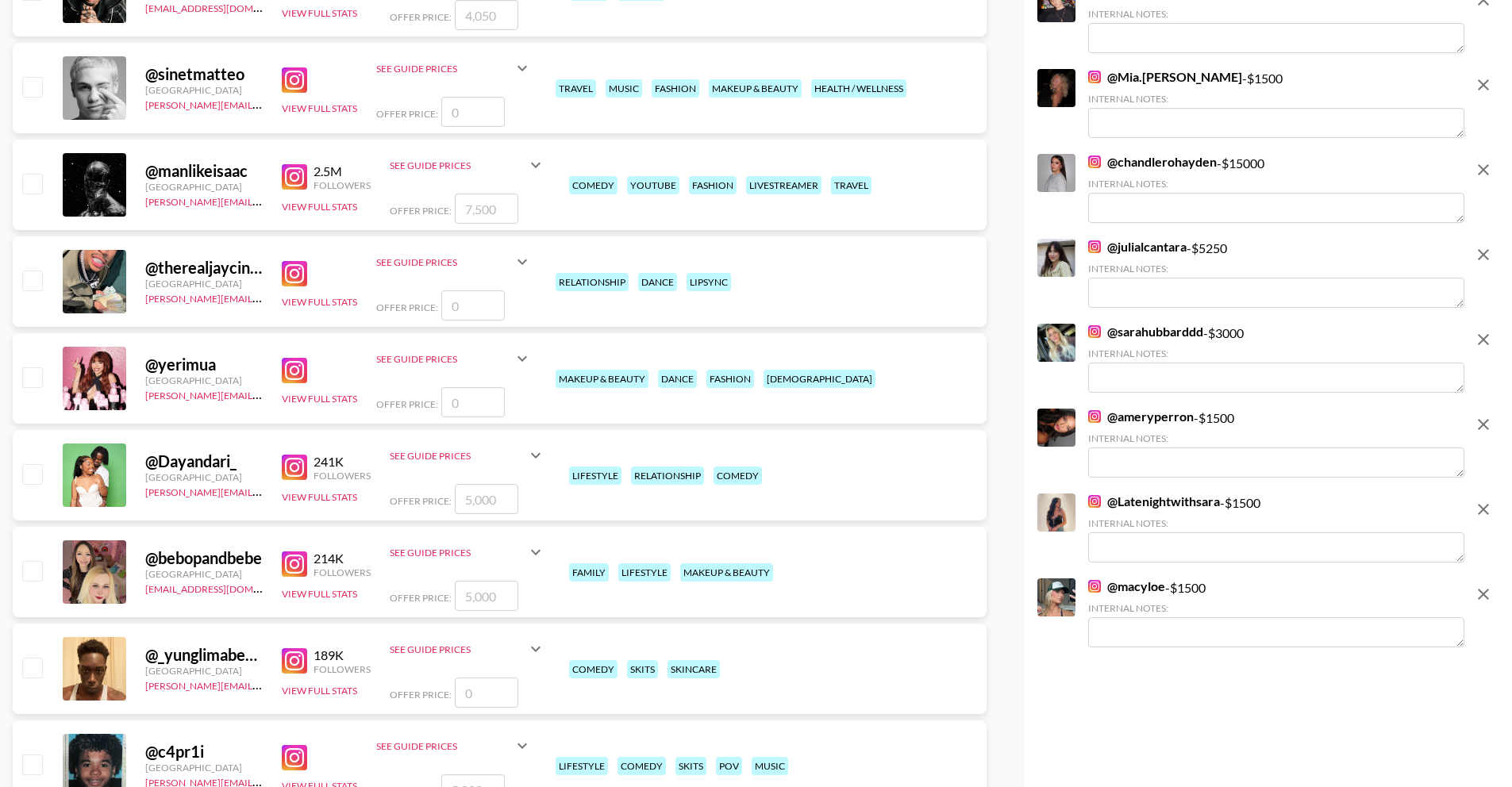
scroll to position [7623, 0]
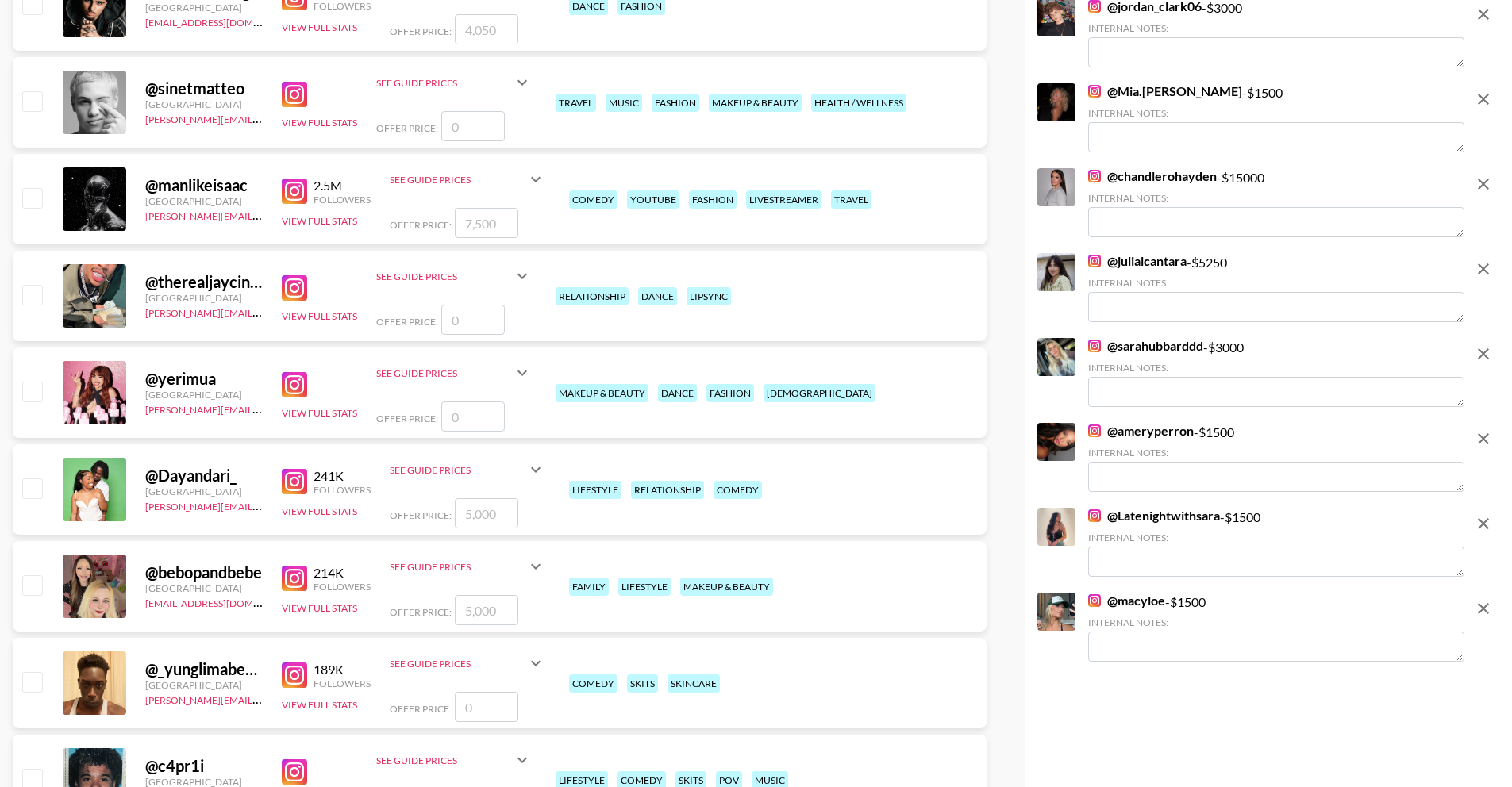
click at [1155, 171] on link "@ chandlerohayden" at bounding box center [1152, 175] width 129 height 16
click at [1489, 186] on icon "remove" at bounding box center [1483, 184] width 19 height 19
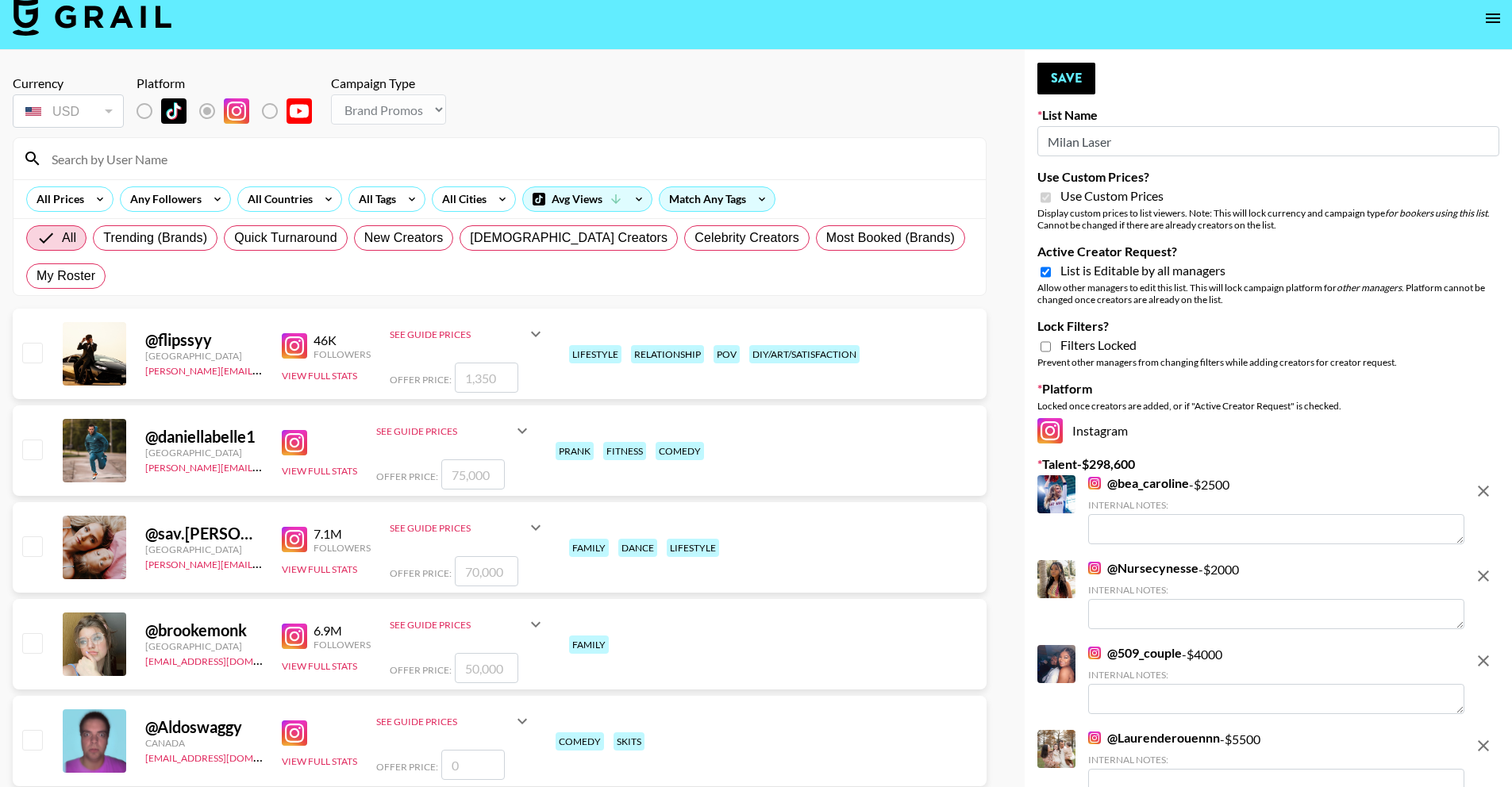
scroll to position [0, 0]
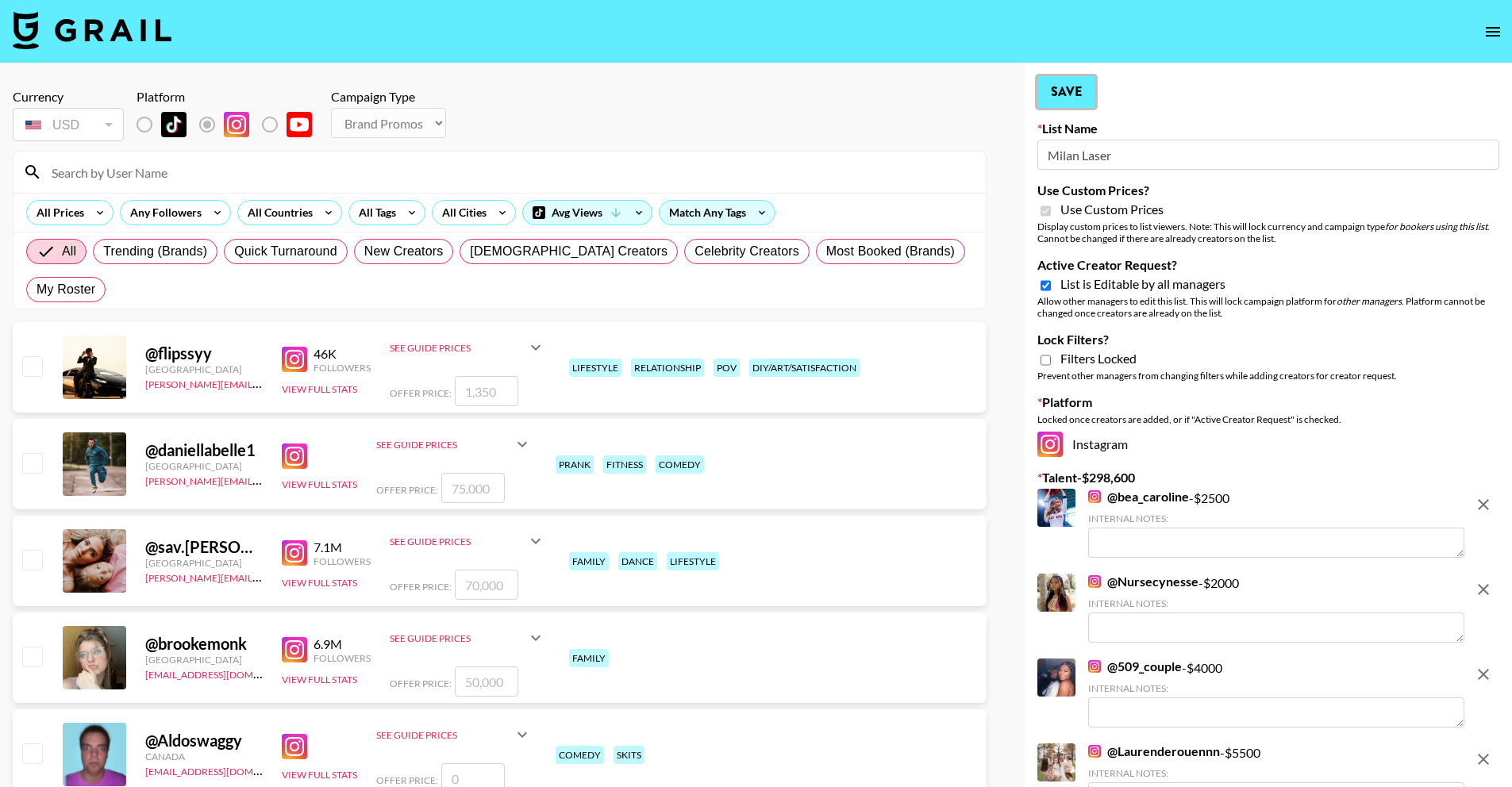
click at [1066, 92] on button "Save" at bounding box center [1066, 92] width 58 height 32
click at [1139, 284] on span "List is Editable by all managers" at bounding box center [1142, 284] width 165 height 16
click at [1051, 284] on input "Active Creator Request?" at bounding box center [1045, 285] width 11 height 14
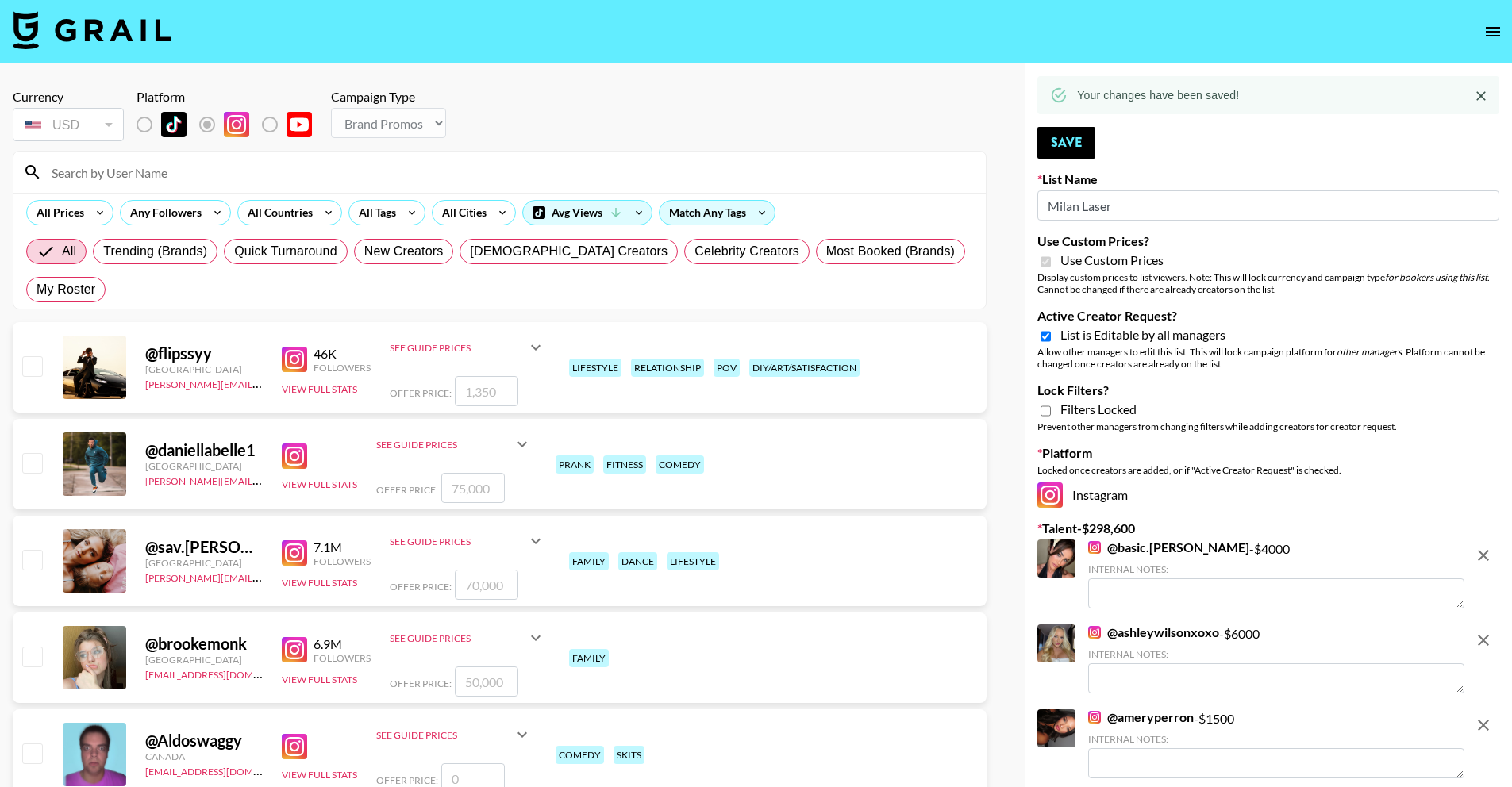
click at [1150, 335] on span "List is Editable by all managers" at bounding box center [1142, 334] width 165 height 16
click at [1051, 335] on input "Active Creator Request?" at bounding box center [1045, 336] width 11 height 14
checkbox input "false"
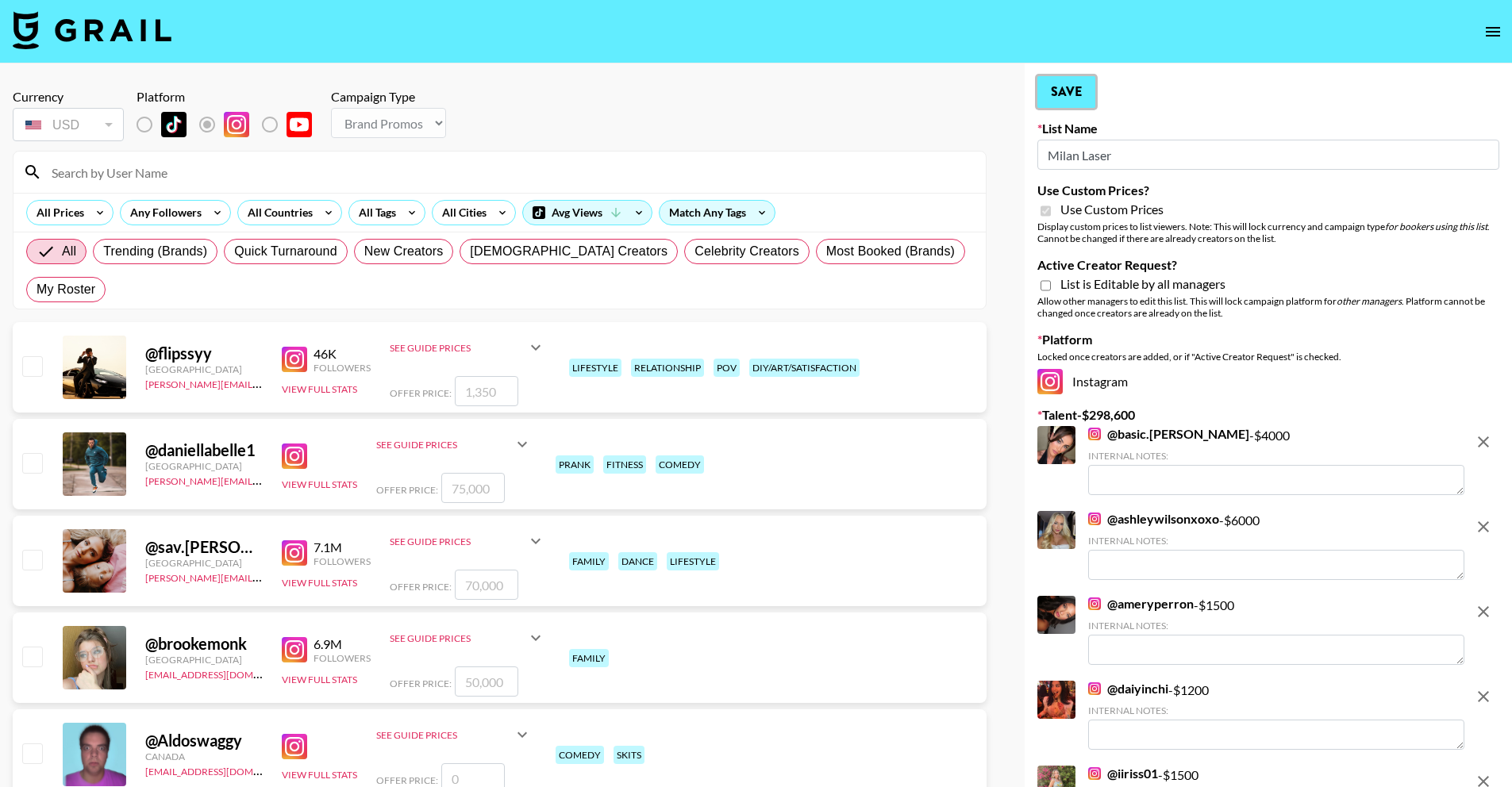
click at [1077, 90] on button "Save" at bounding box center [1066, 92] width 58 height 32
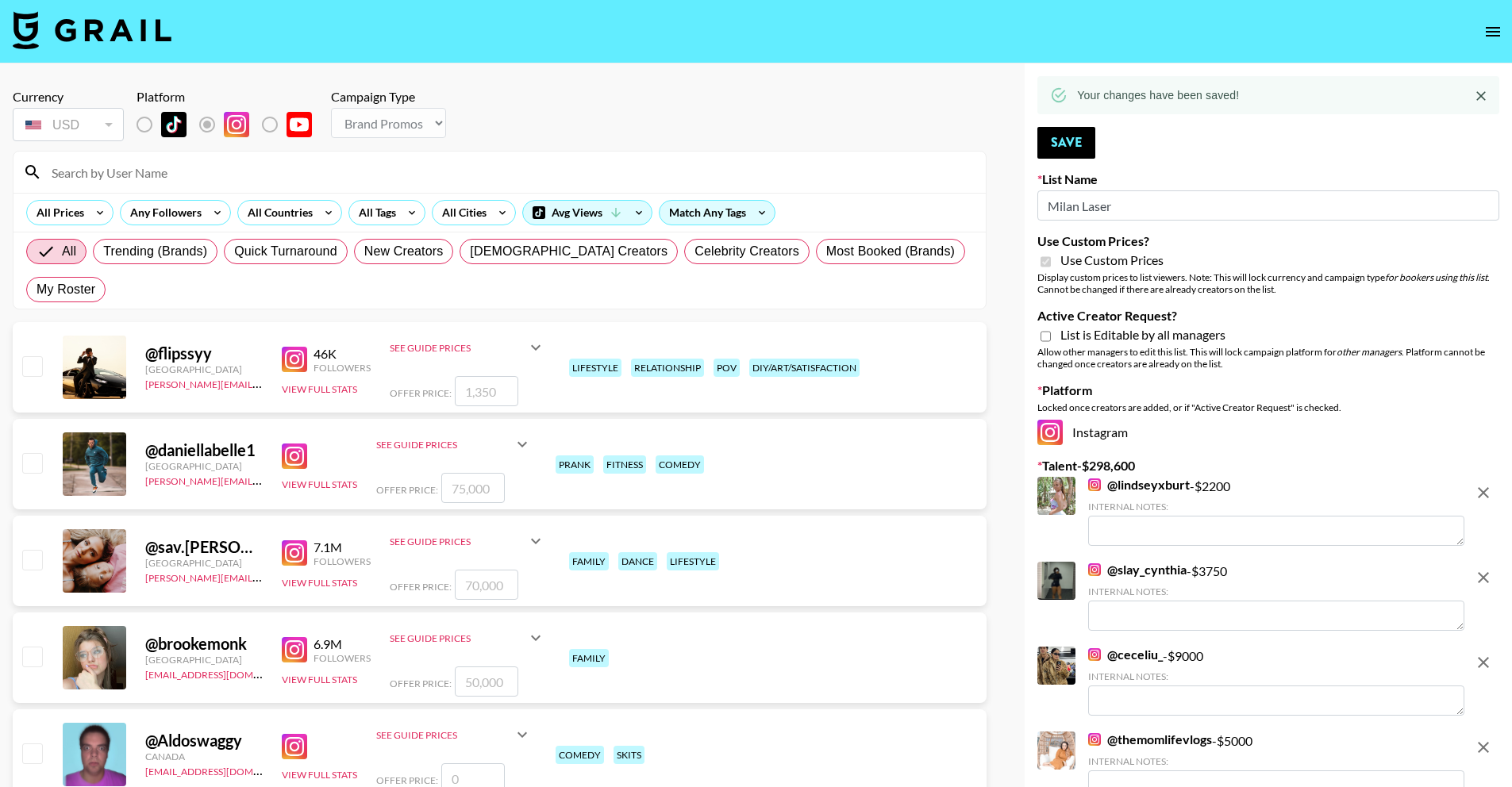
click at [1501, 30] on icon "open drawer" at bounding box center [1492, 31] width 19 height 19
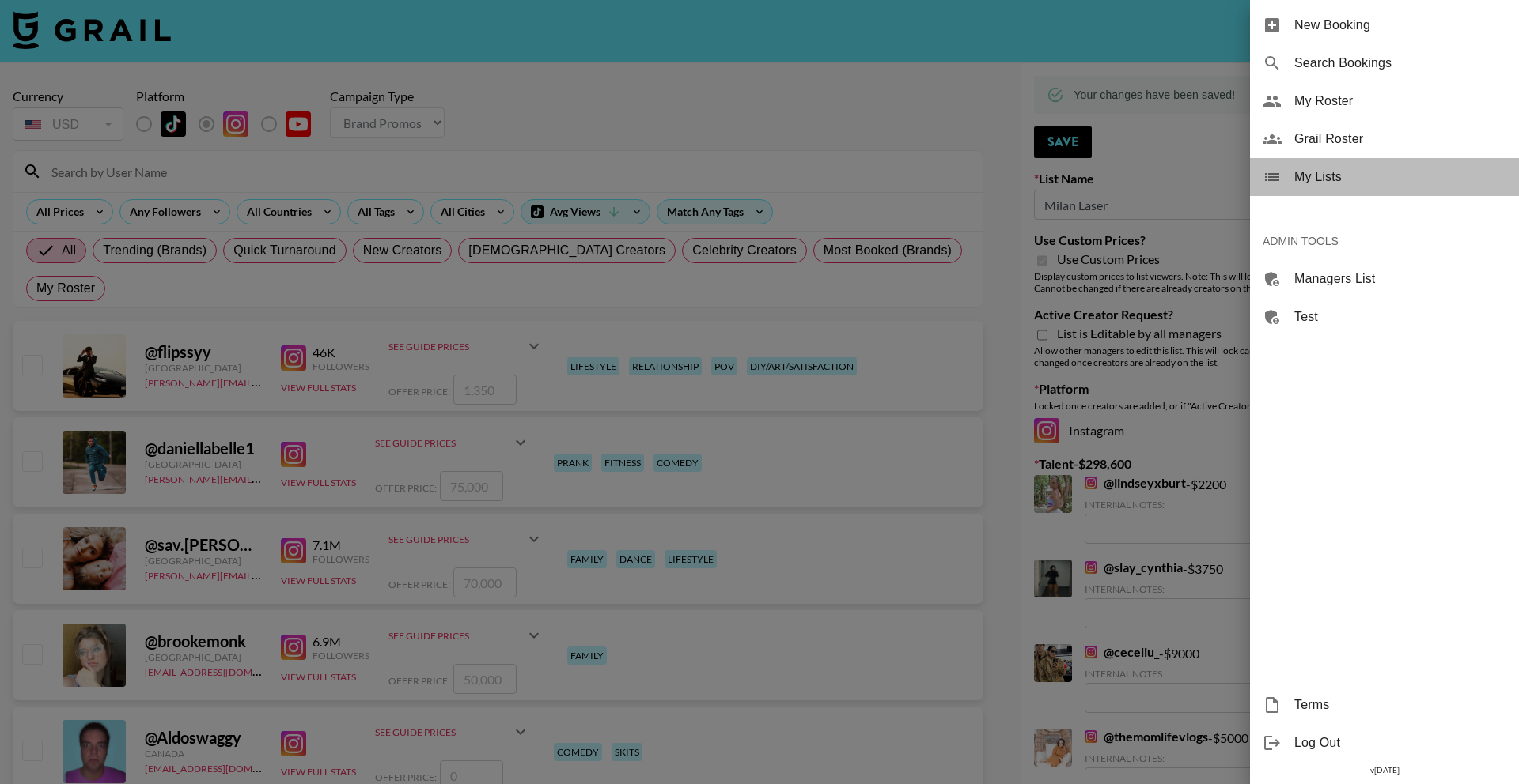
click at [1450, 176] on span "My Lists" at bounding box center [1400, 176] width 212 height 19
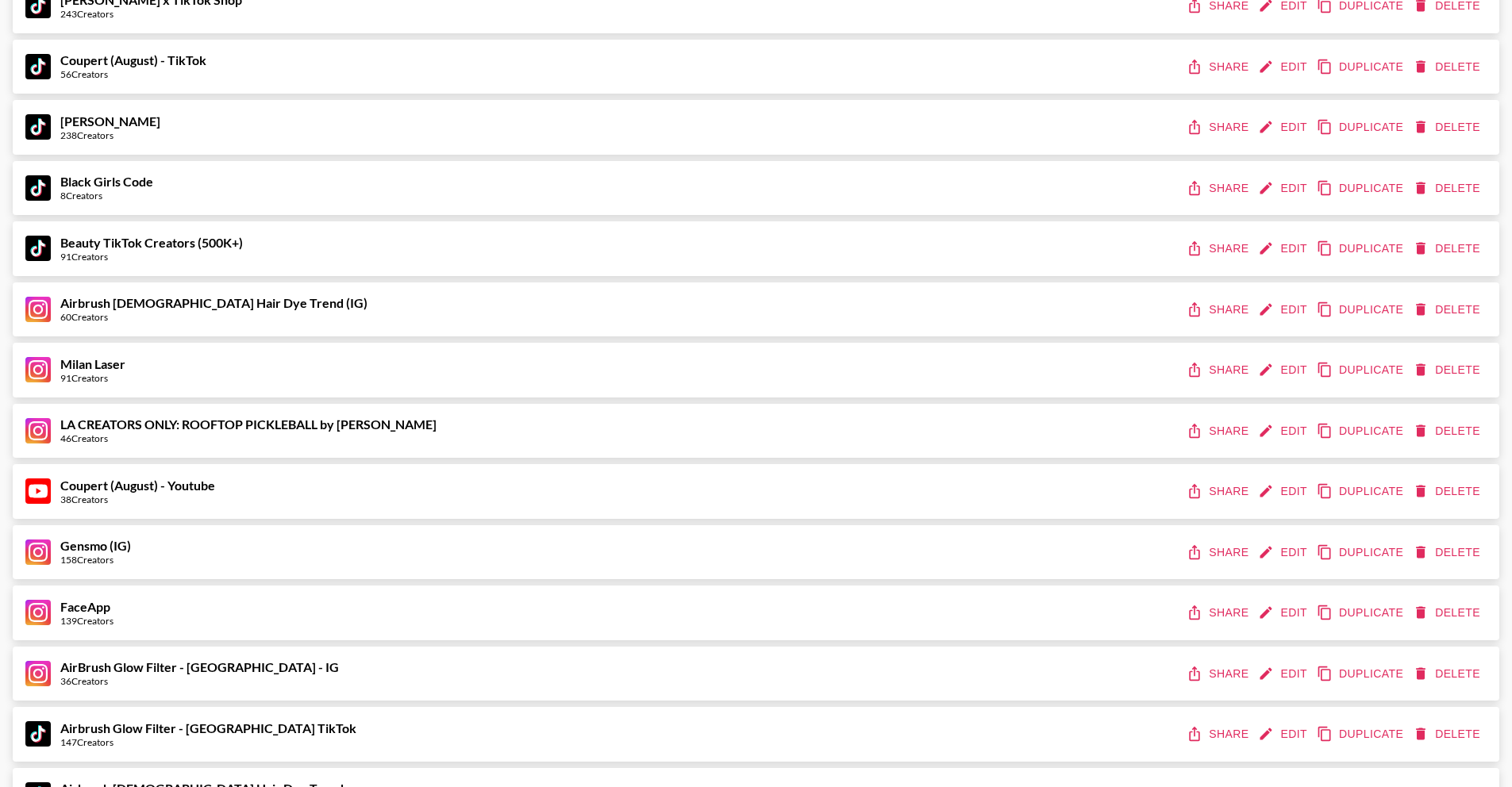
scroll to position [606, 0]
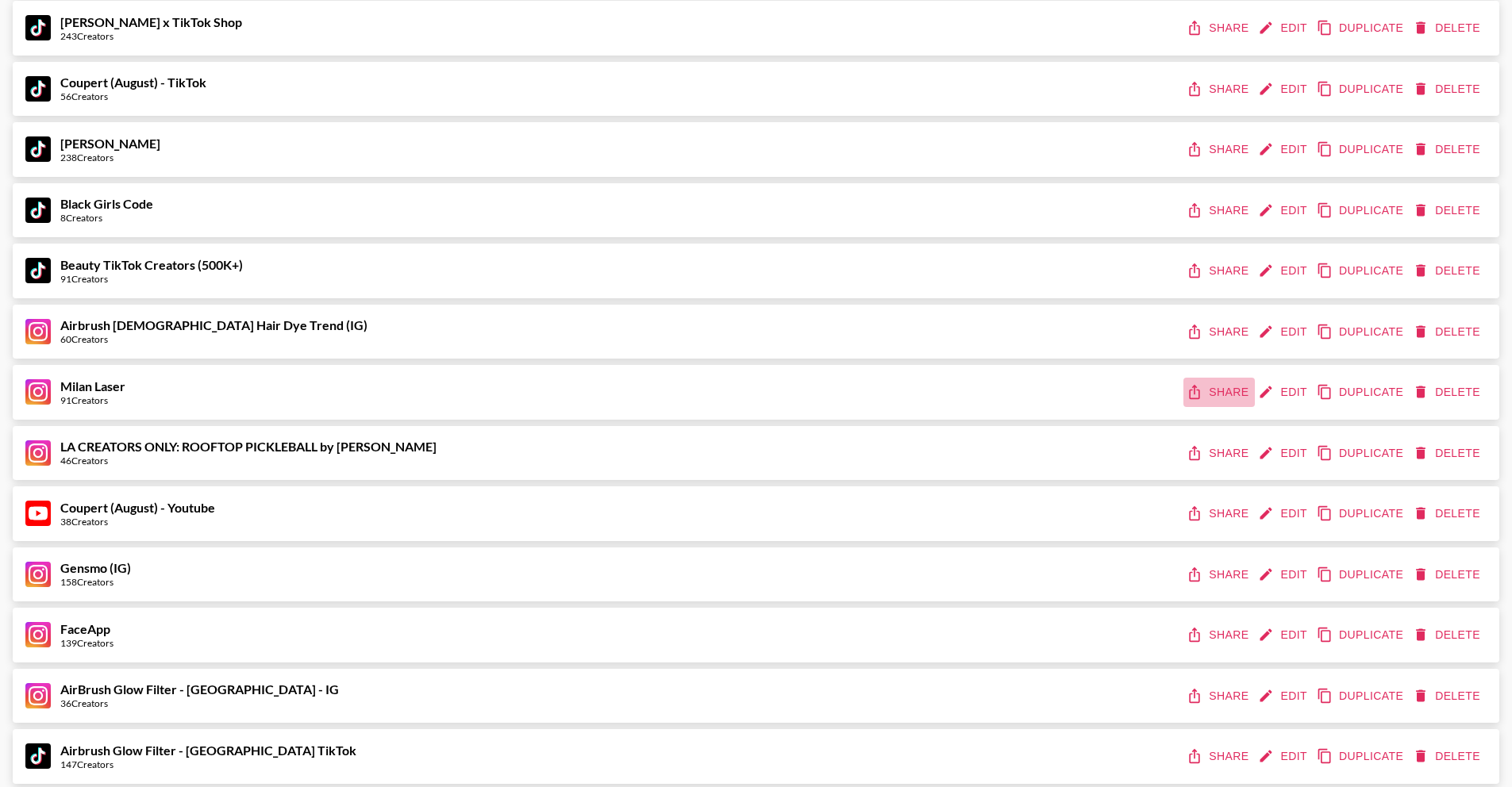
click at [1231, 397] on button "Share" at bounding box center [1218, 393] width 71 height 30
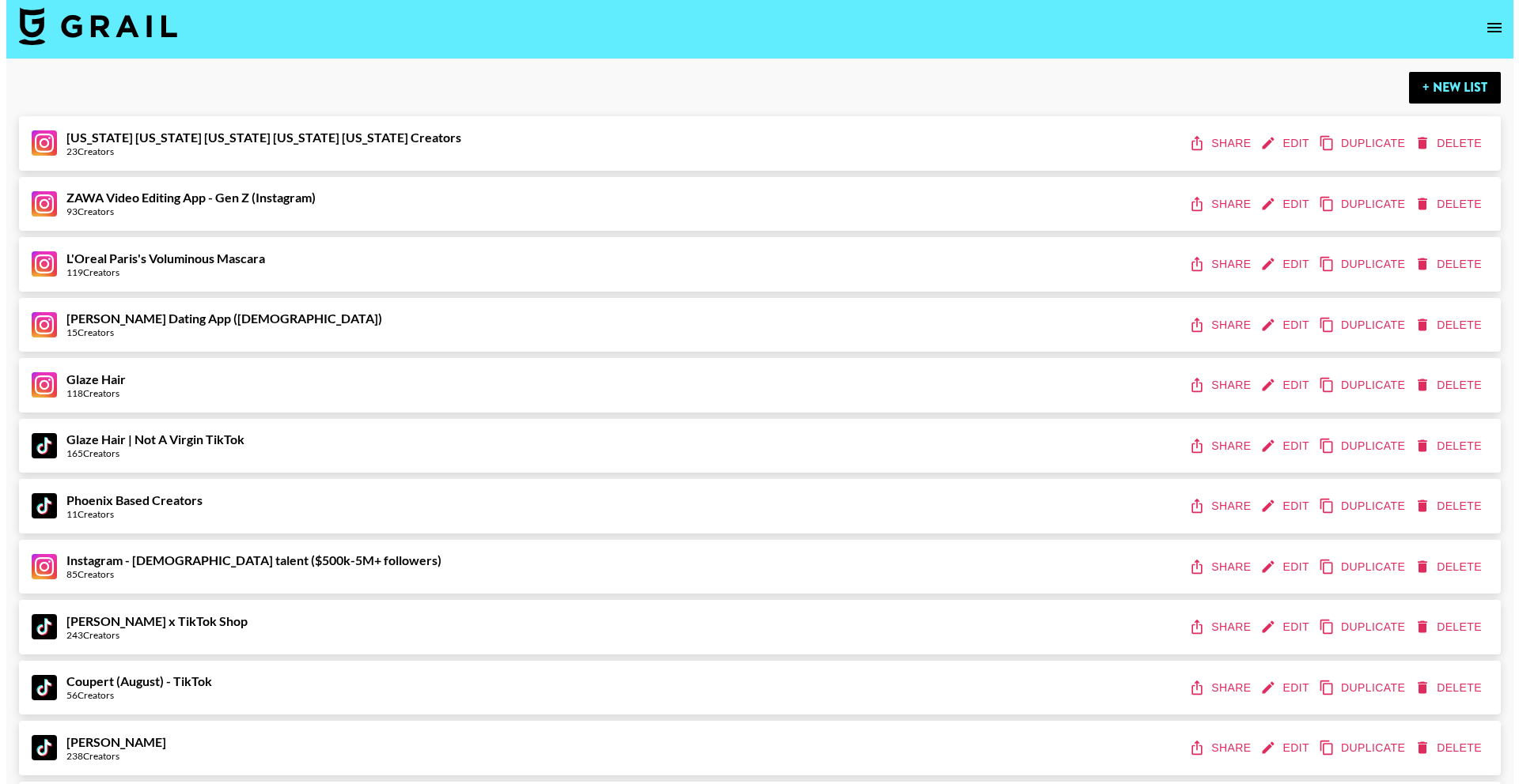
scroll to position [0, 0]
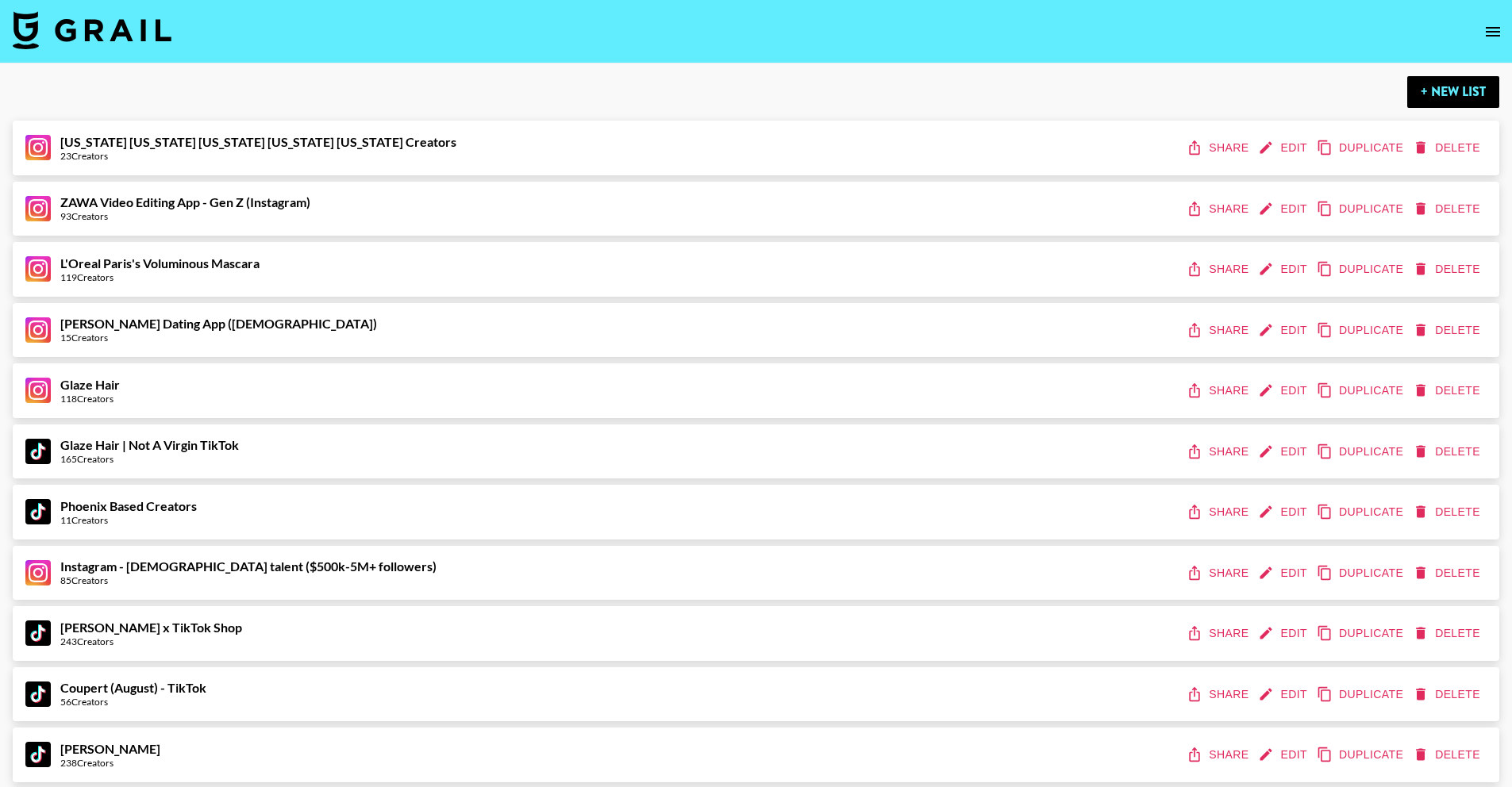
click at [107, 37] on img at bounding box center [92, 30] width 159 height 38
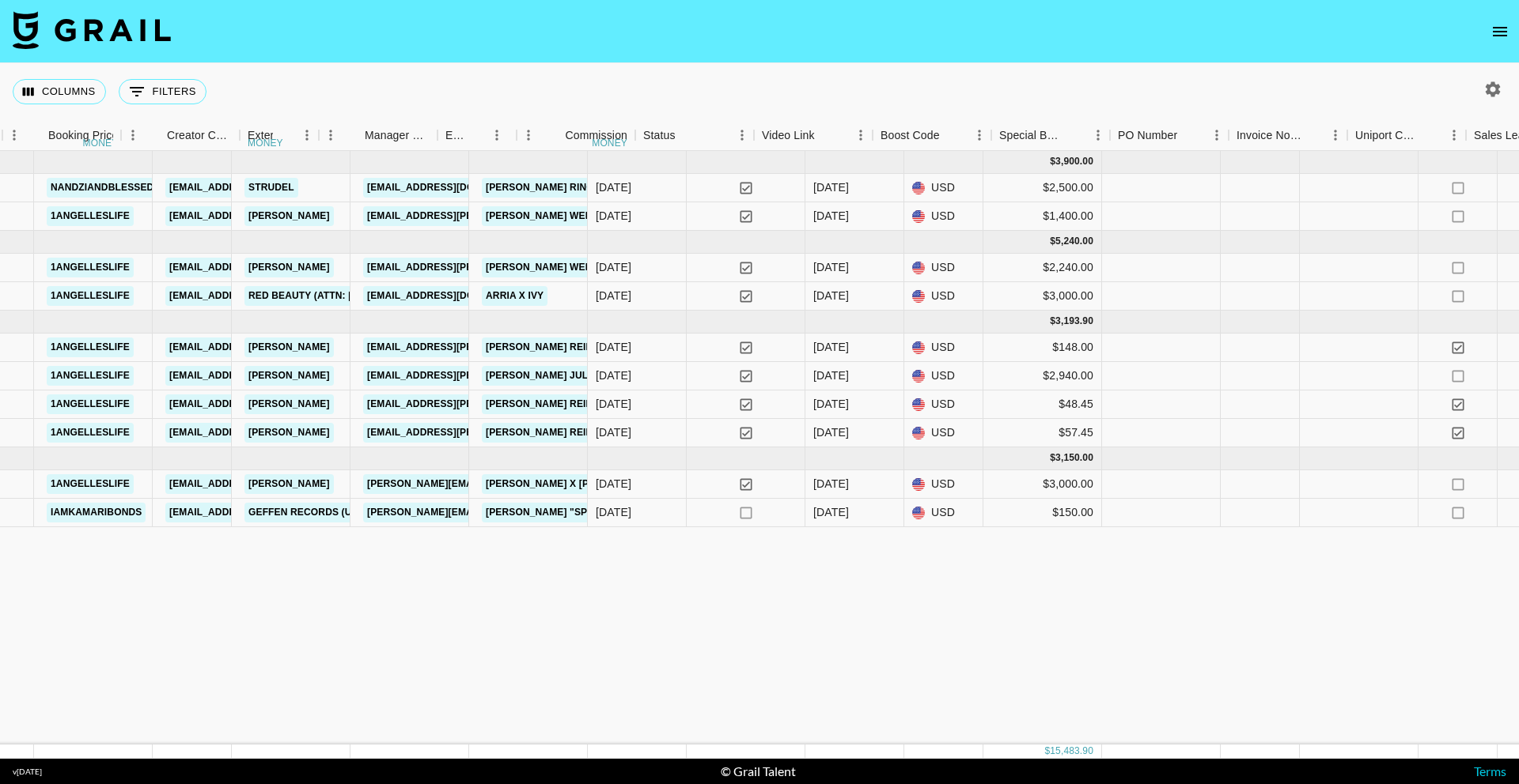
scroll to position [0, 476]
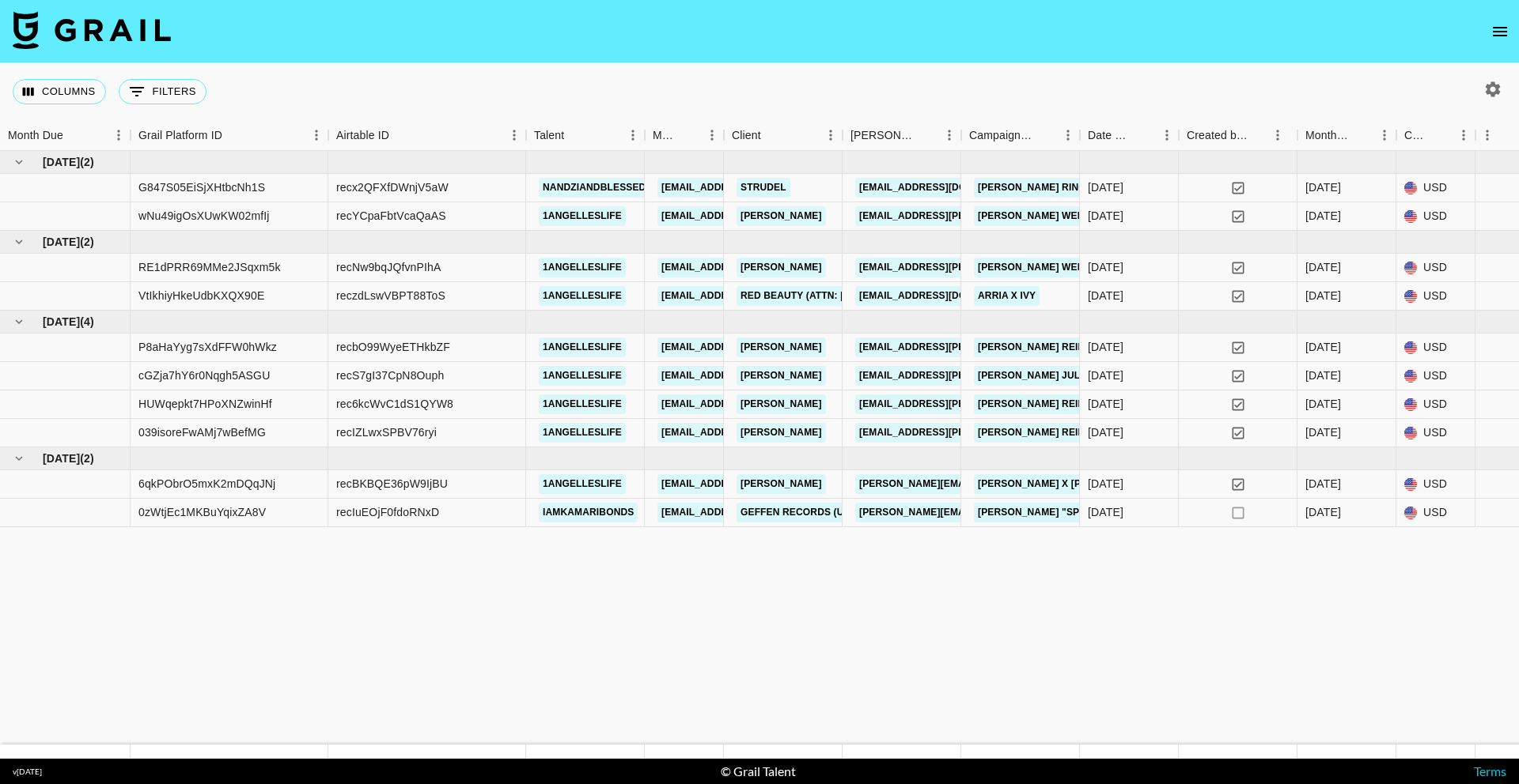
click at [1497, 34] on icon "open drawer" at bounding box center [1499, 32] width 14 height 10
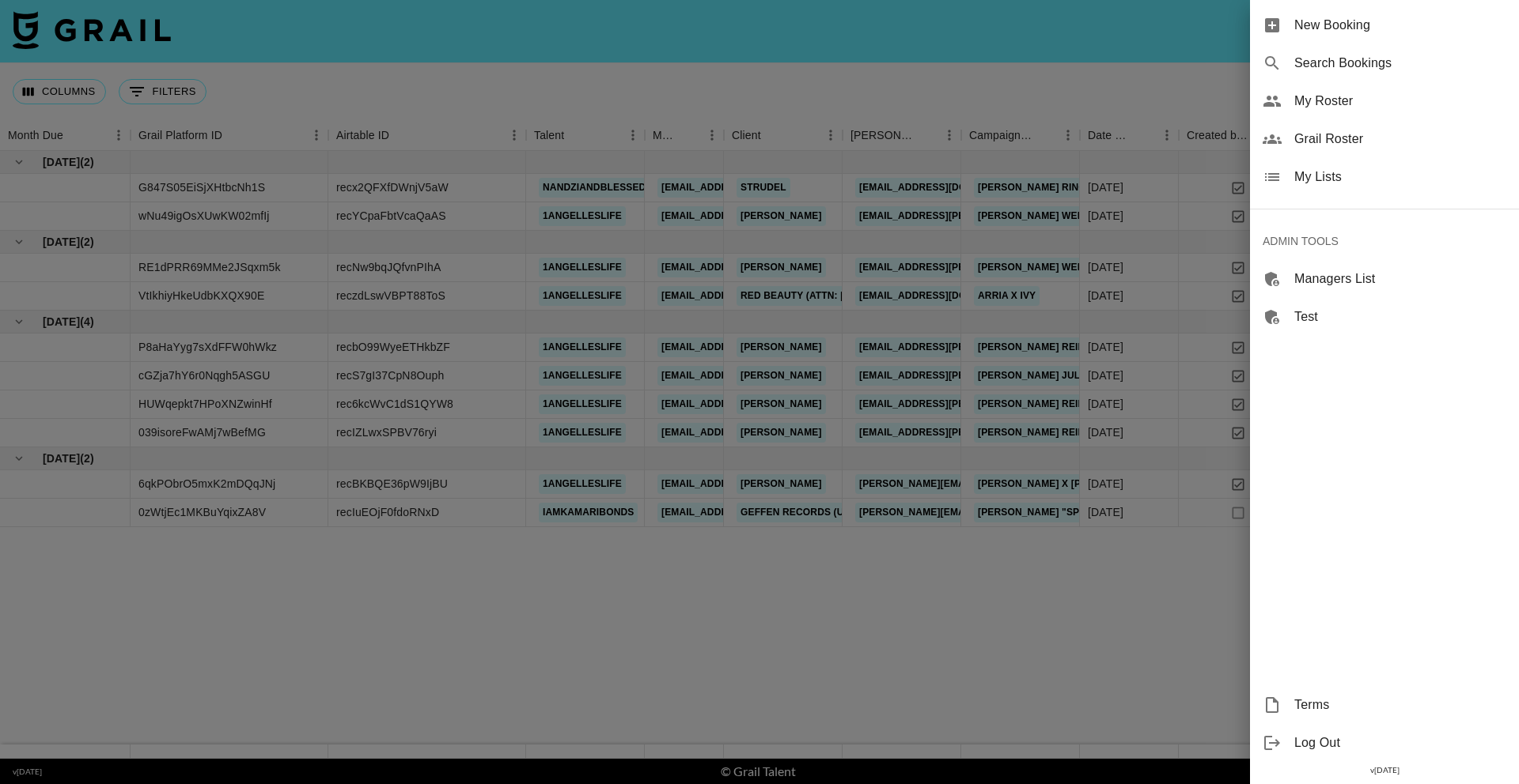
click at [1374, 164] on div "My Lists" at bounding box center [1384, 177] width 269 height 38
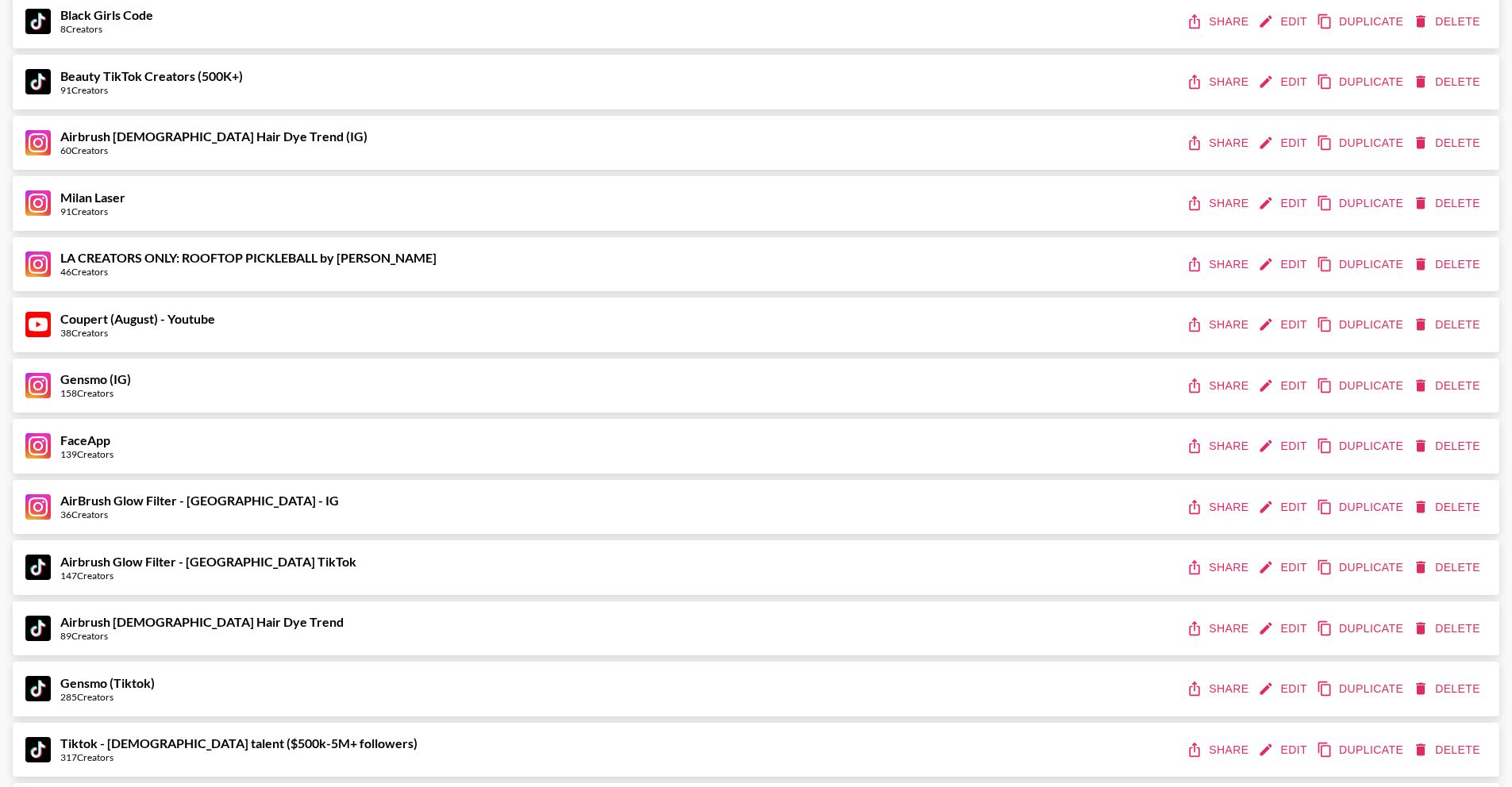
scroll to position [798, 0]
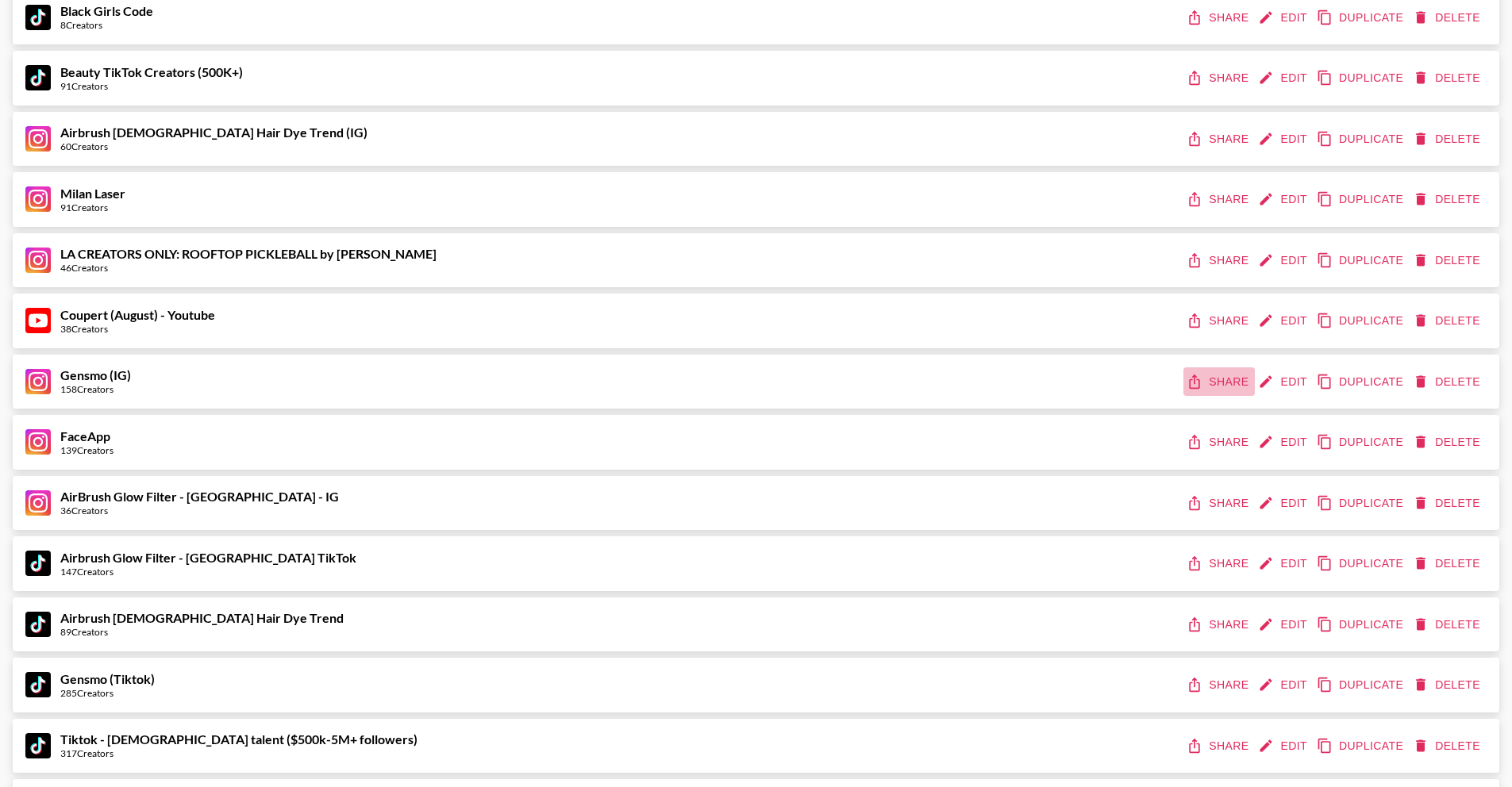
click at [1241, 386] on button "Share" at bounding box center [1218, 382] width 71 height 30
